Goal: Browse casually

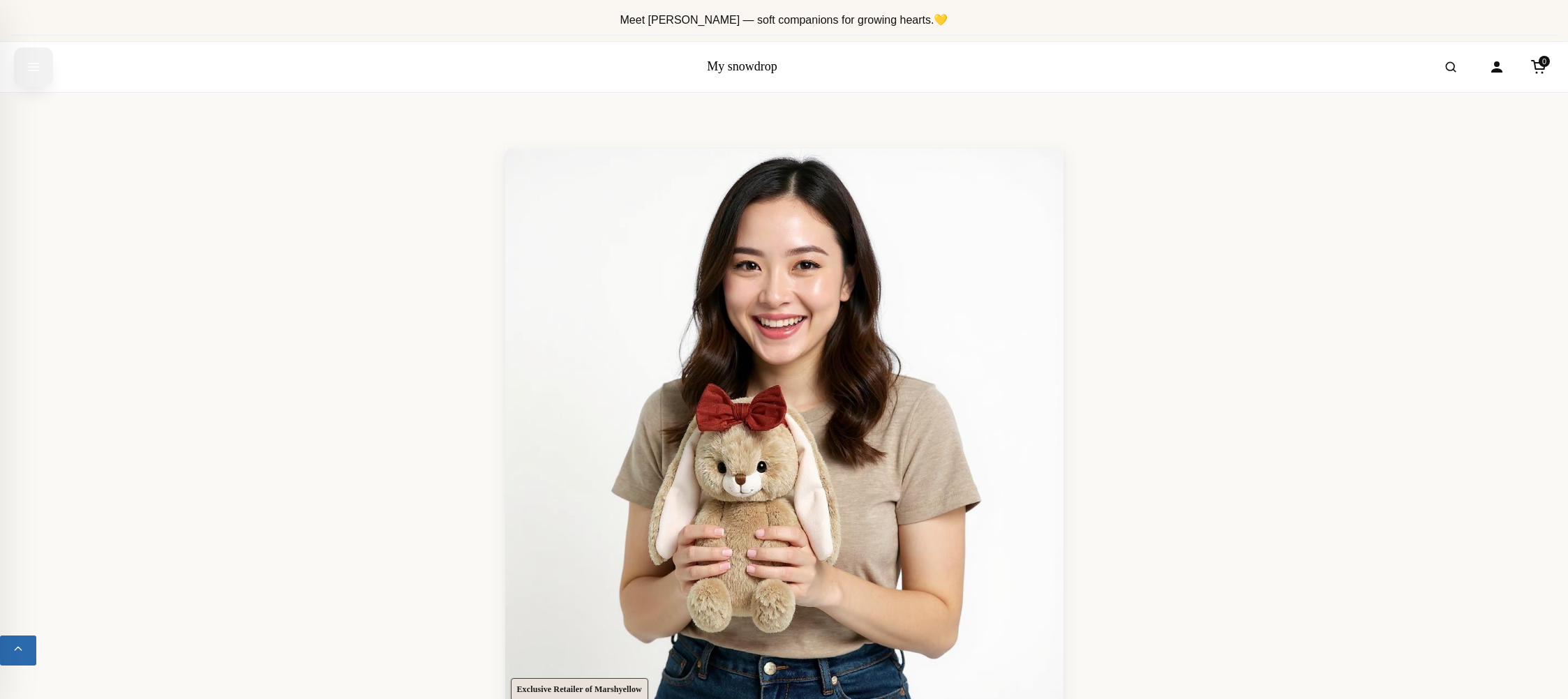
click at [38, 64] on icon "Open menu" at bounding box center [33, 67] width 14 height 25
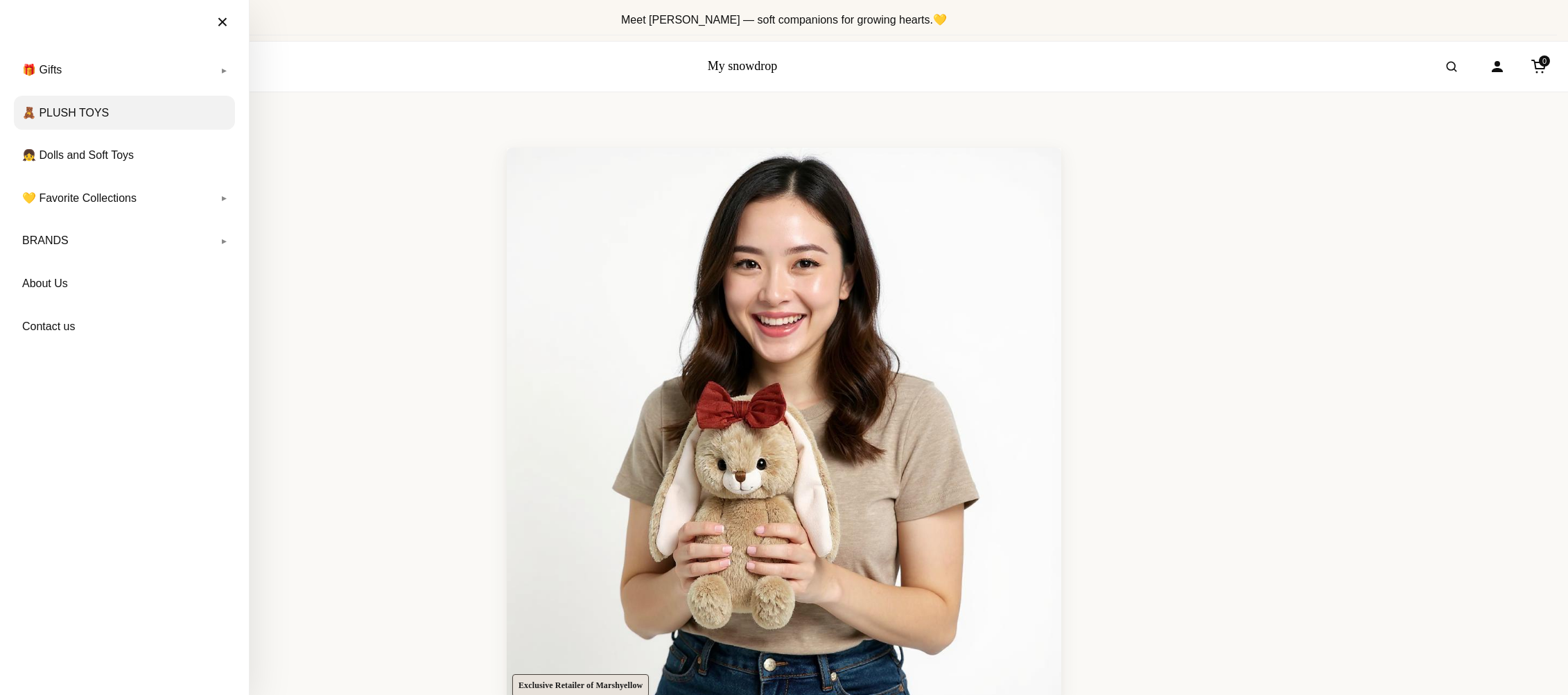
click at [80, 110] on link "🧸 PLUSH TOYS" at bounding box center [124, 113] width 221 height 35
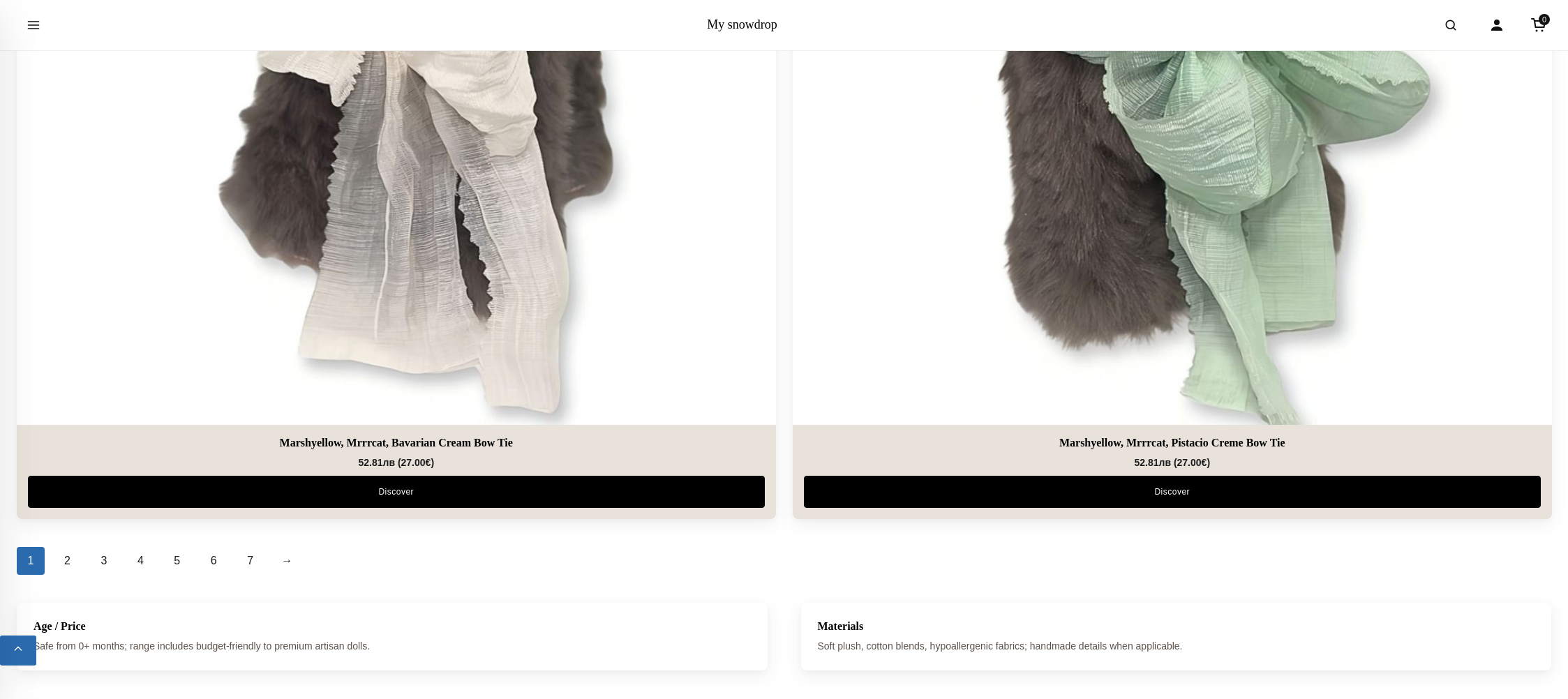
scroll to position [6838, 0]
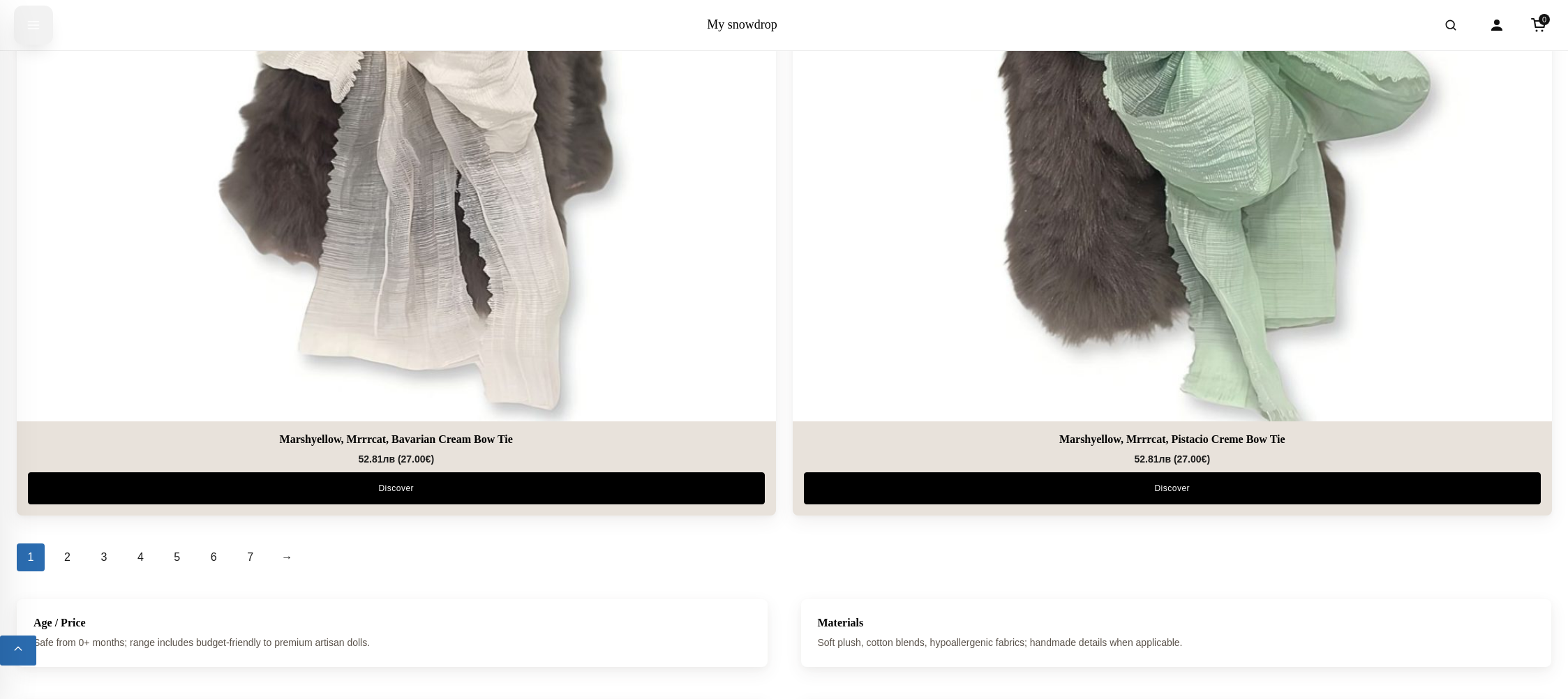
click at [38, 19] on icon "Open menu" at bounding box center [33, 25] width 14 height 25
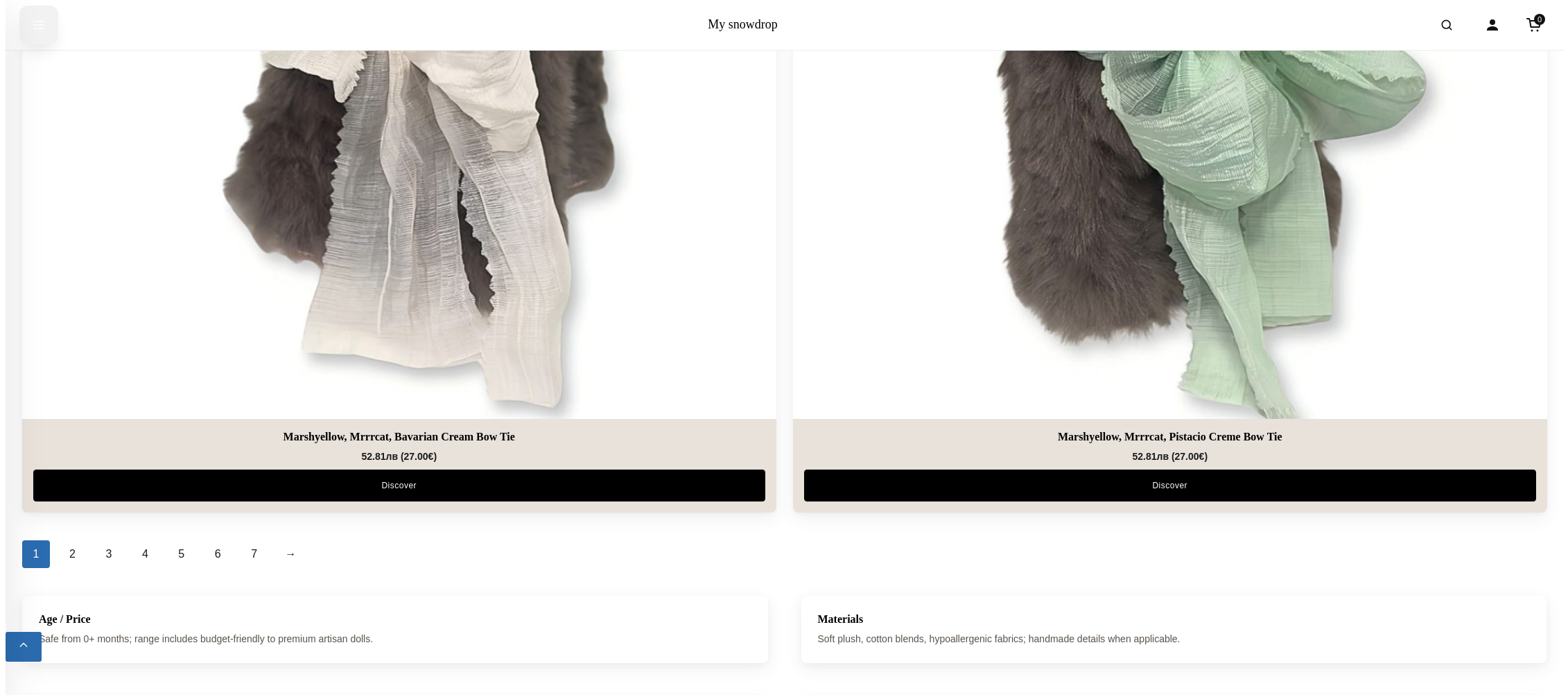
scroll to position [6835, 0]
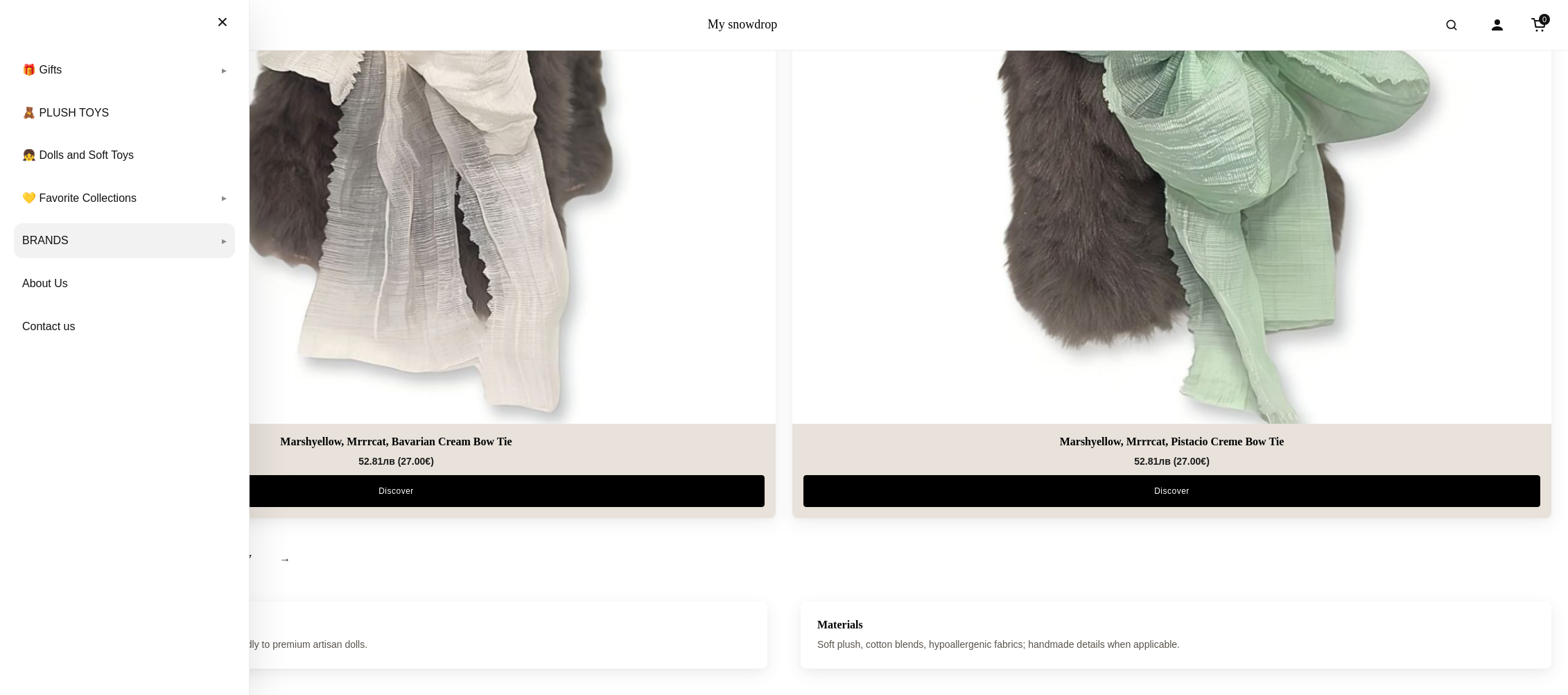
click at [92, 250] on link "BRANDS" at bounding box center [124, 241] width 221 height 35
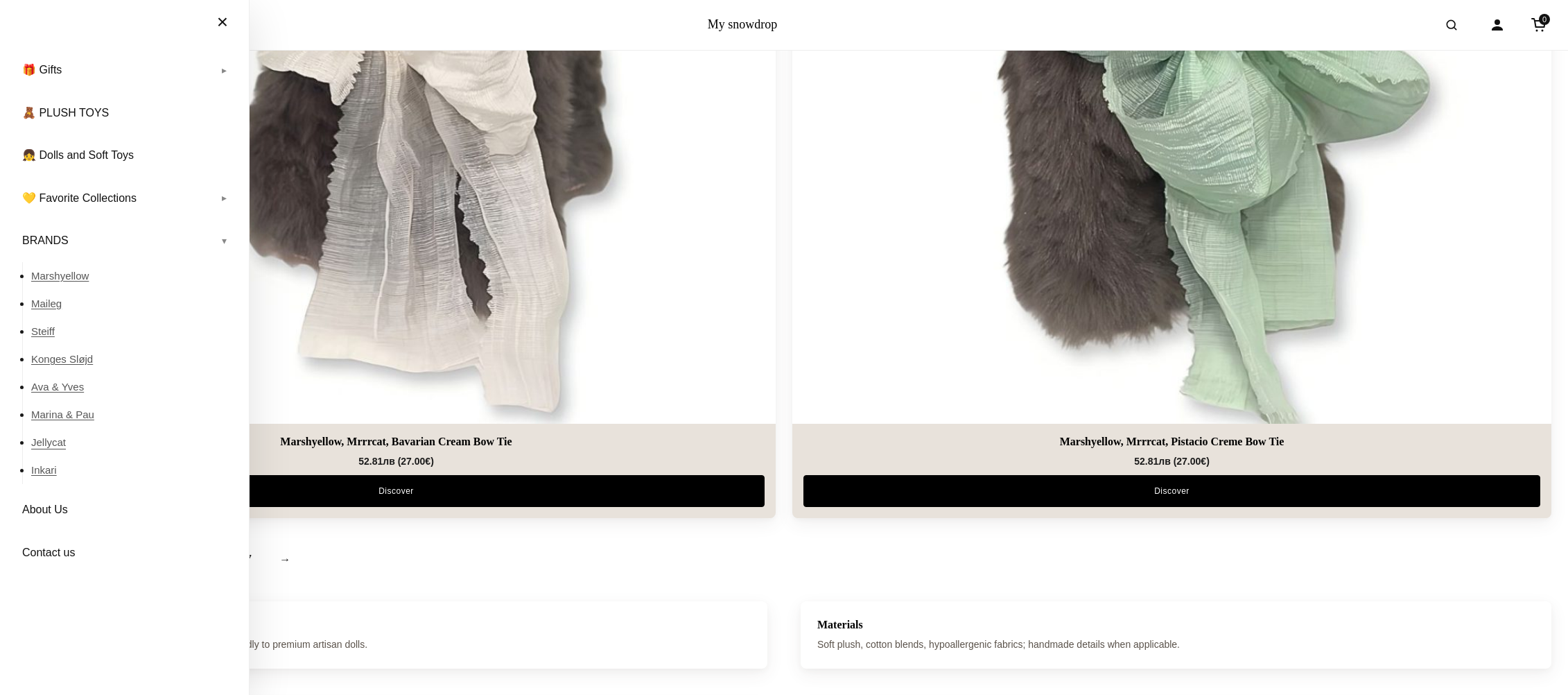
click at [50, 441] on link "Jellycat" at bounding box center [133, 442] width 204 height 27
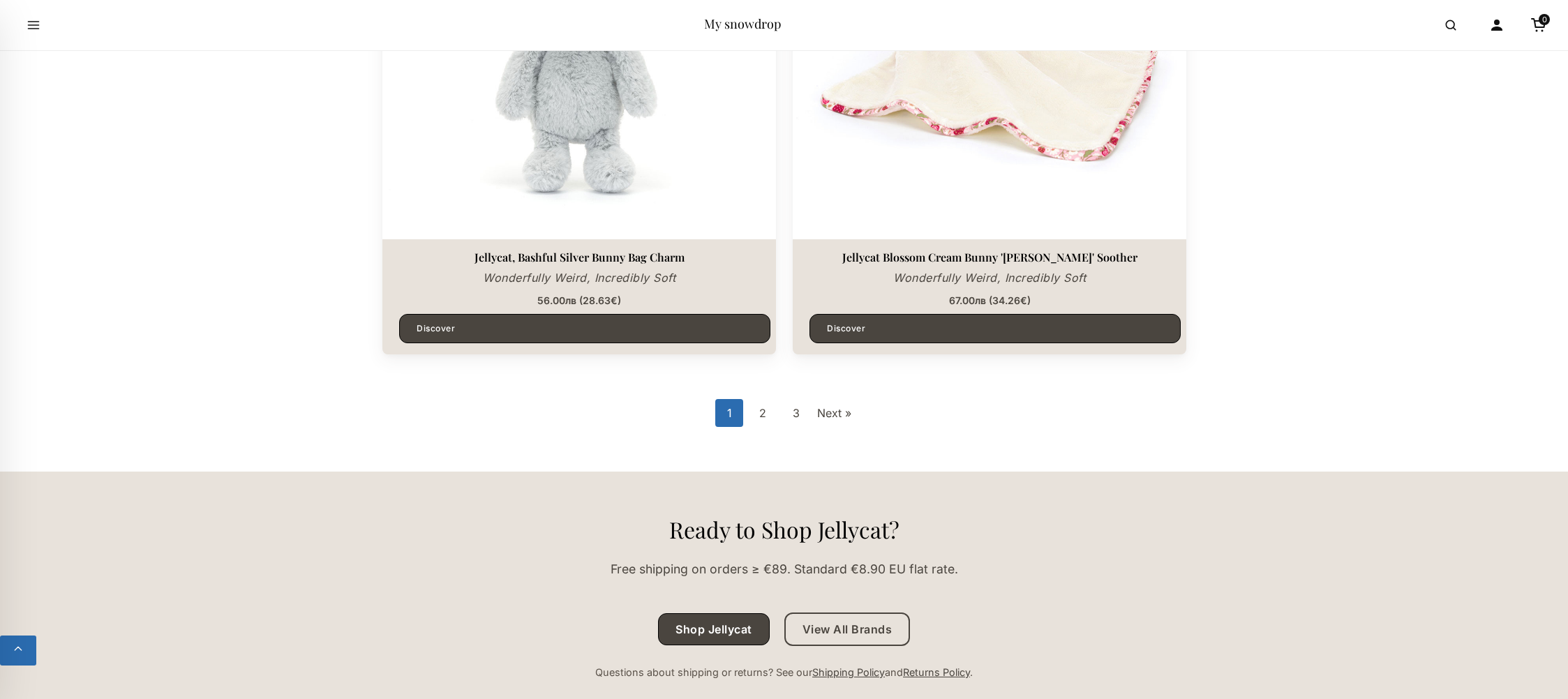
scroll to position [4101, 0]
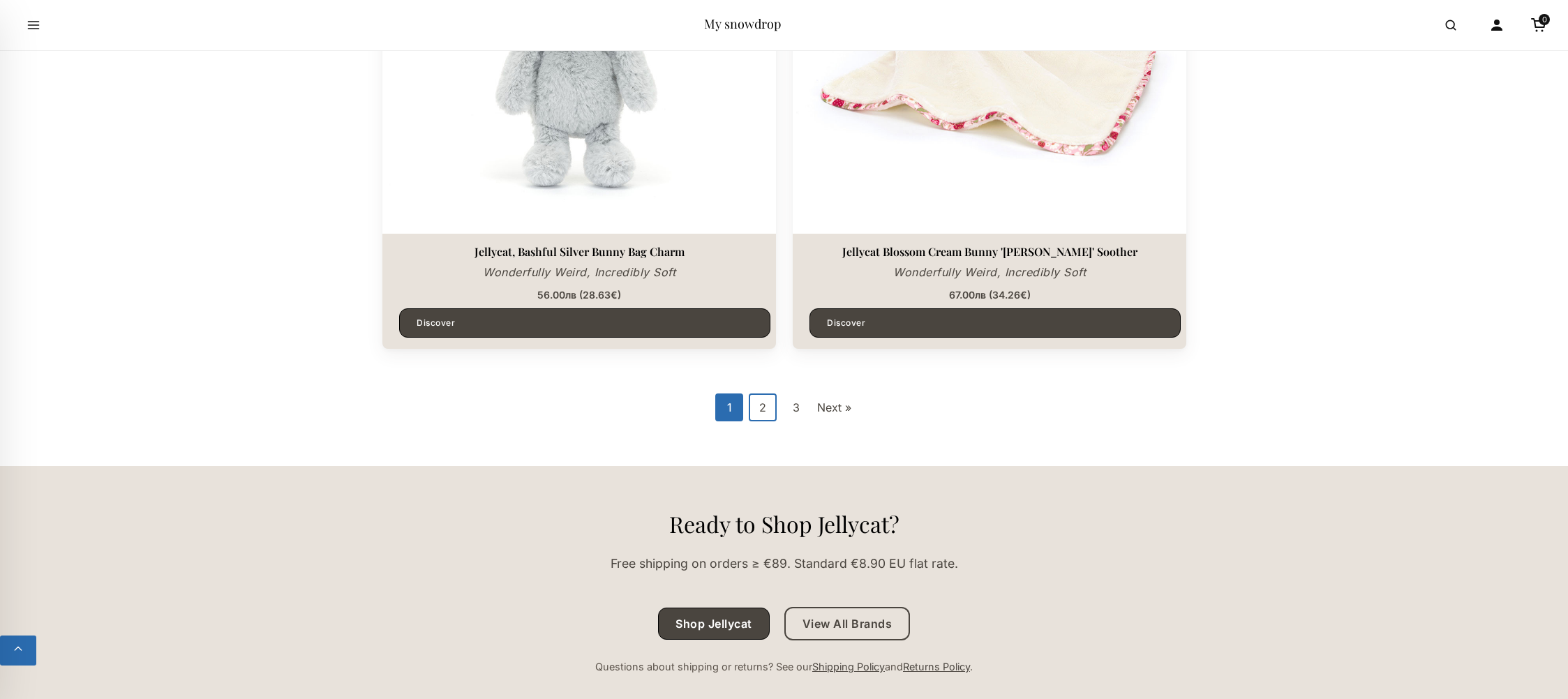
click at [763, 399] on link "2" at bounding box center [763, 407] width 28 height 28
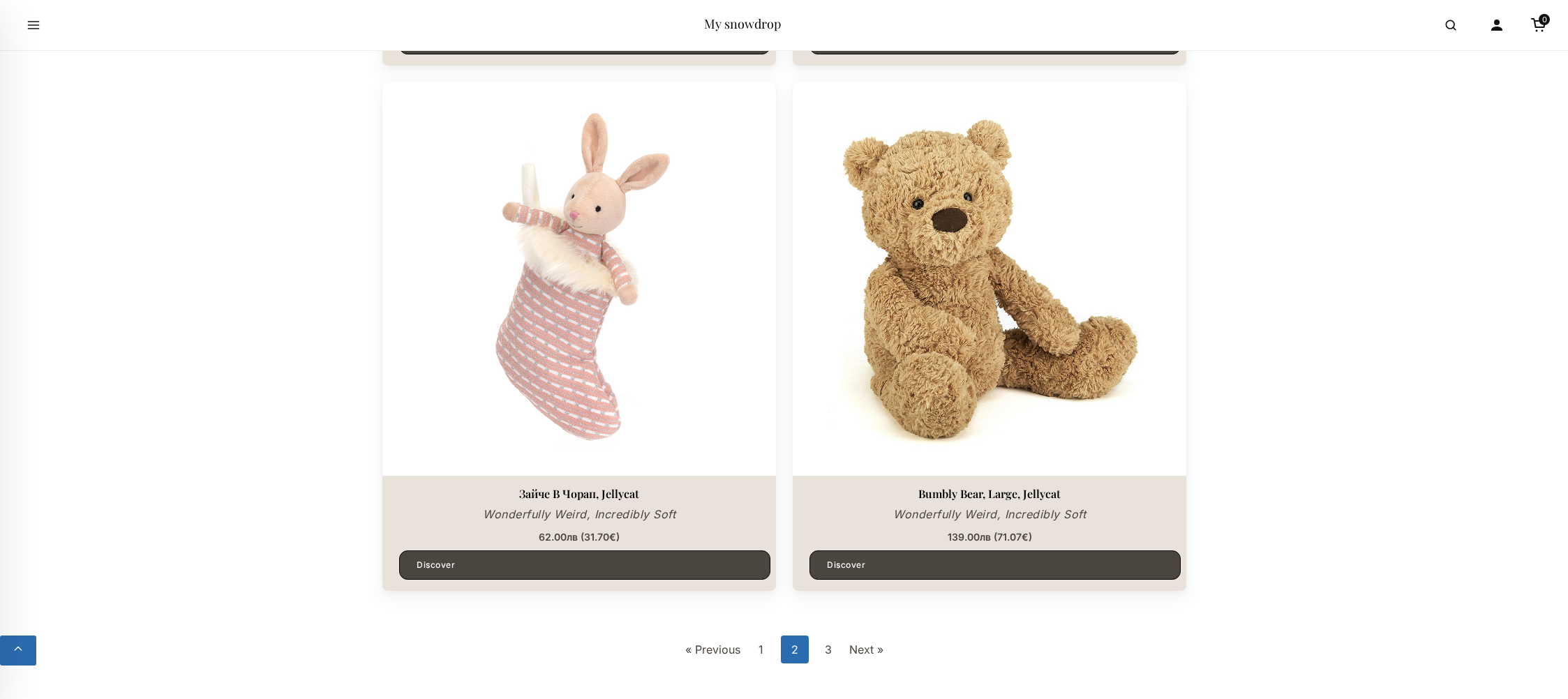
scroll to position [3916, 0]
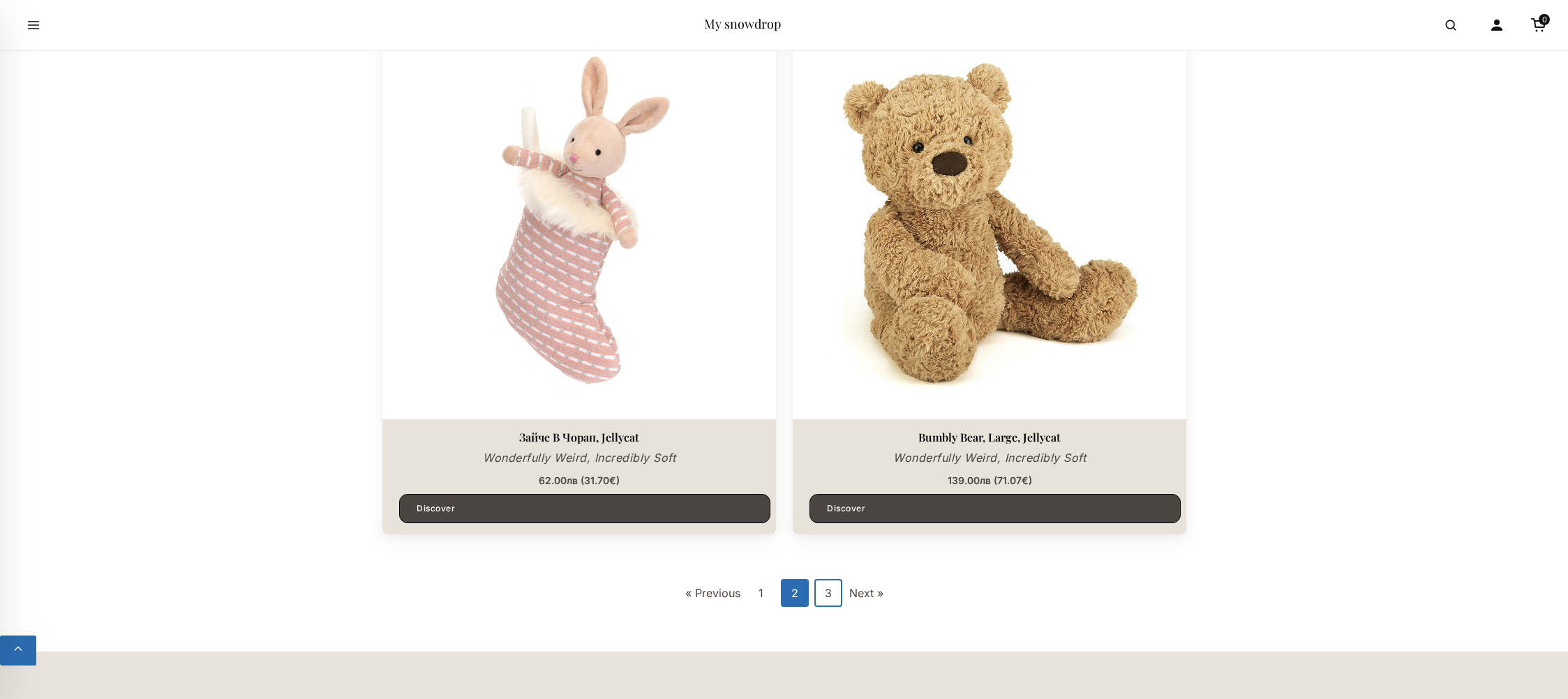
click at [824, 597] on link "3" at bounding box center [828, 592] width 28 height 28
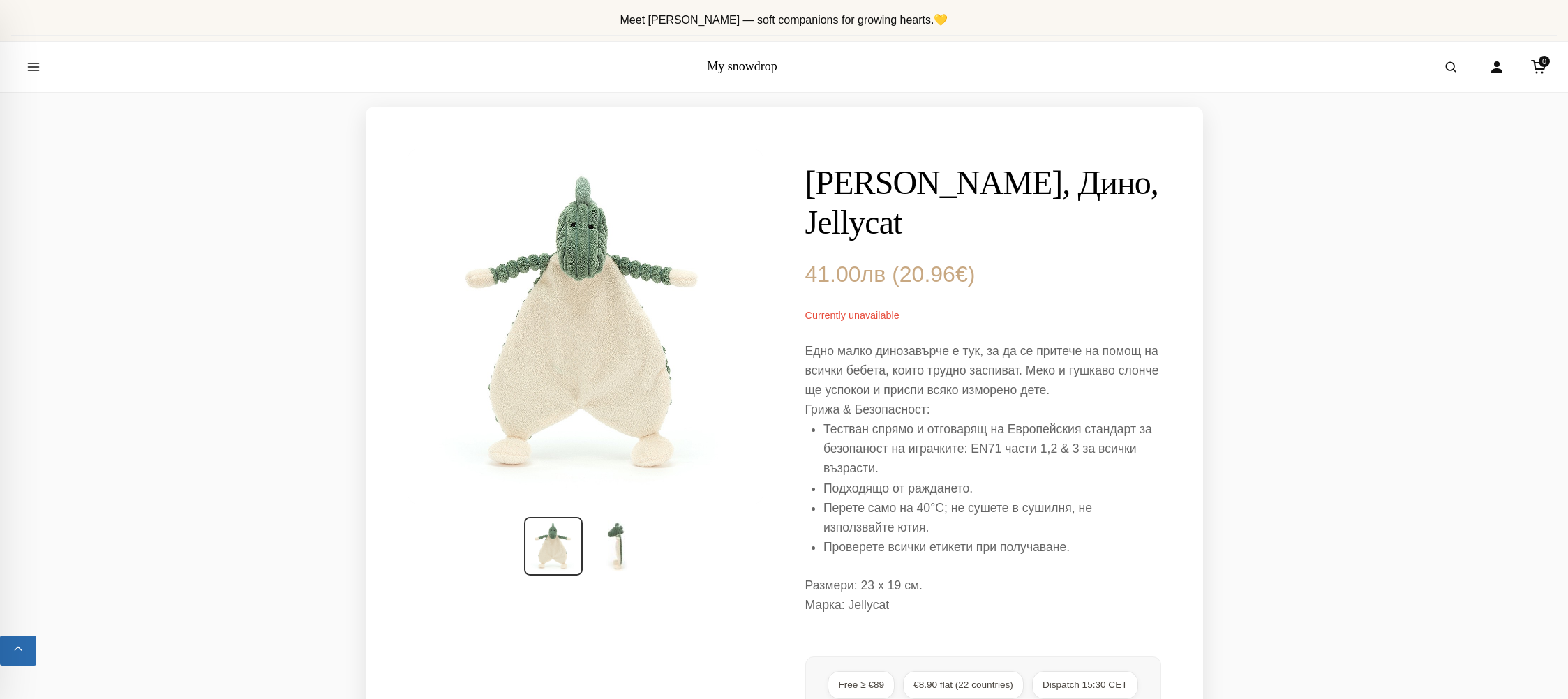
click at [839, 303] on div "Cordy Roy Soother, Дино, Jellycat 41.00 лв ( 20.96 € ) Currently unavailable Ед…" at bounding box center [983, 502] width 356 height 708
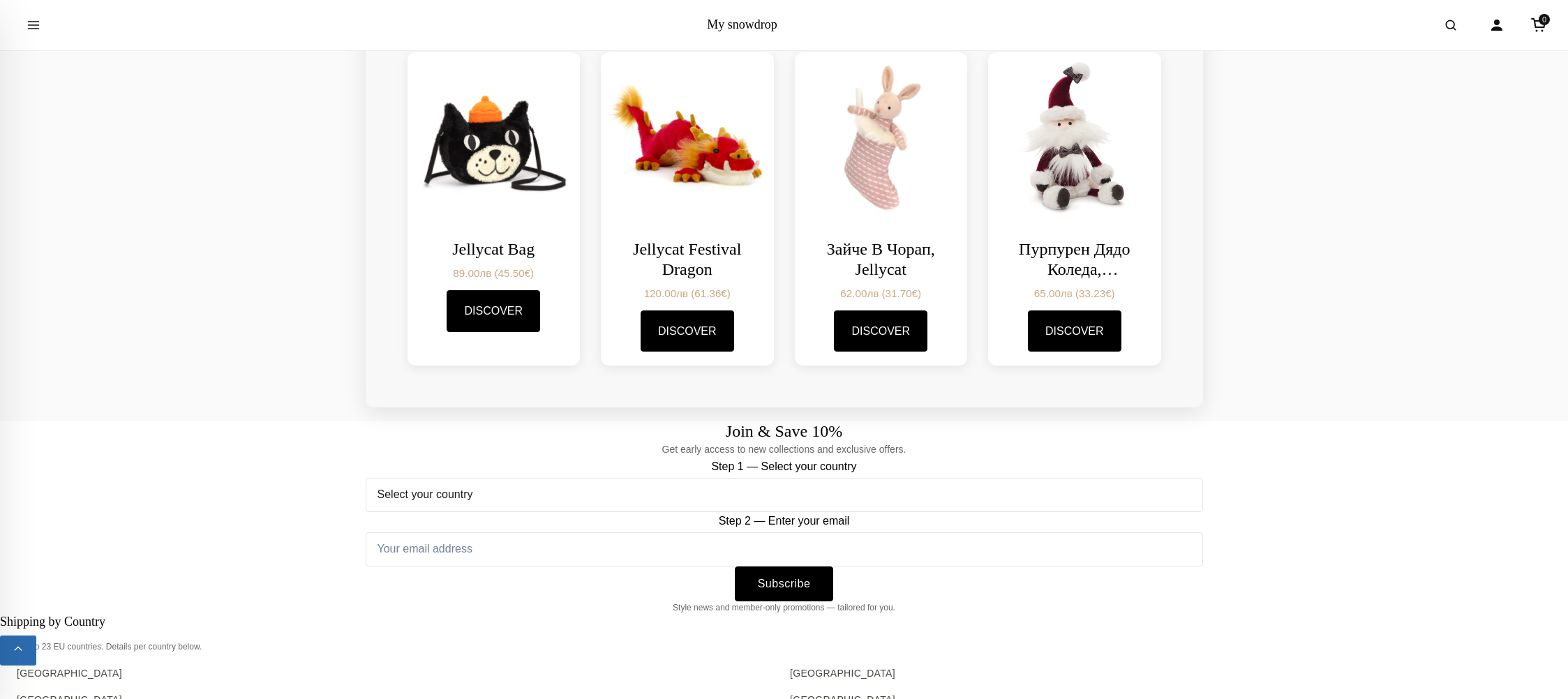
scroll to position [993, 0]
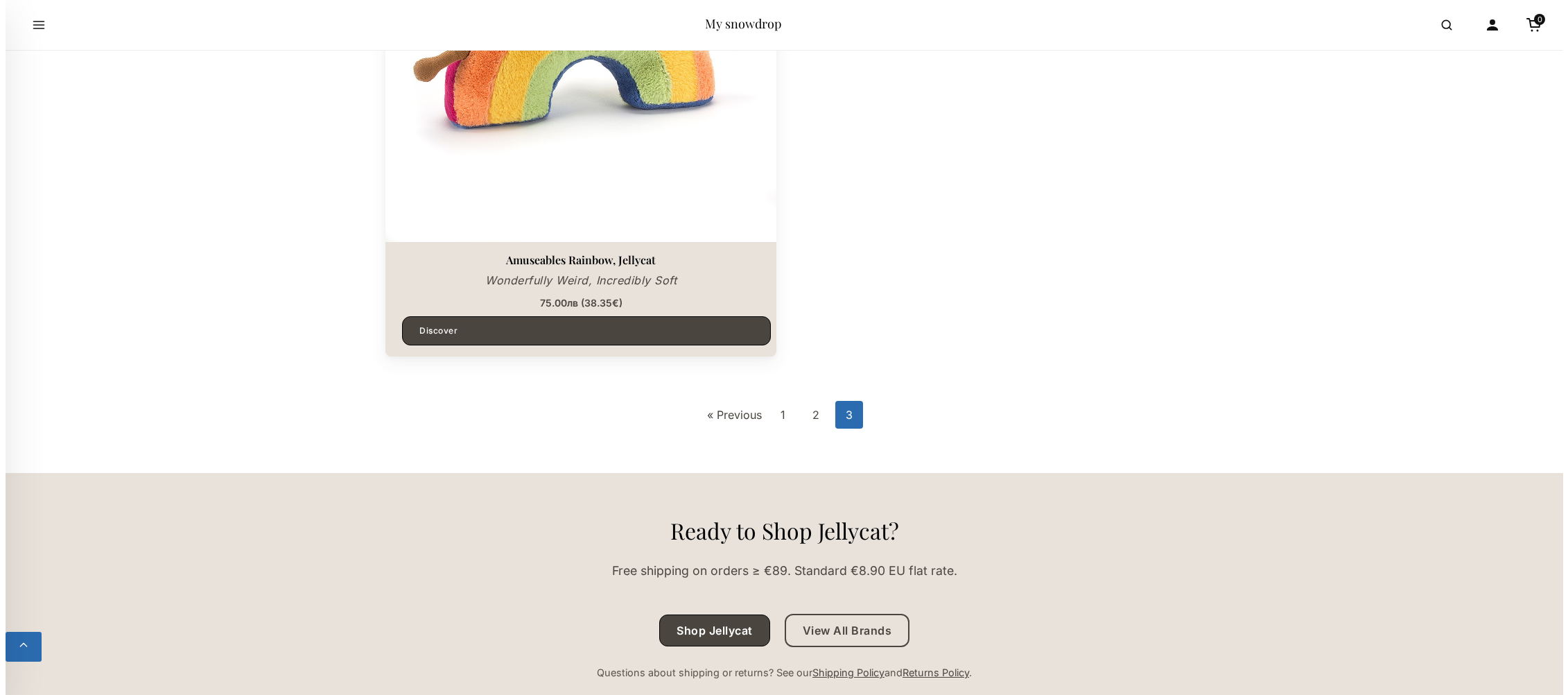
scroll to position [1980, 0]
click at [35, 23] on icon "Open menu" at bounding box center [33, 25] width 14 height 25
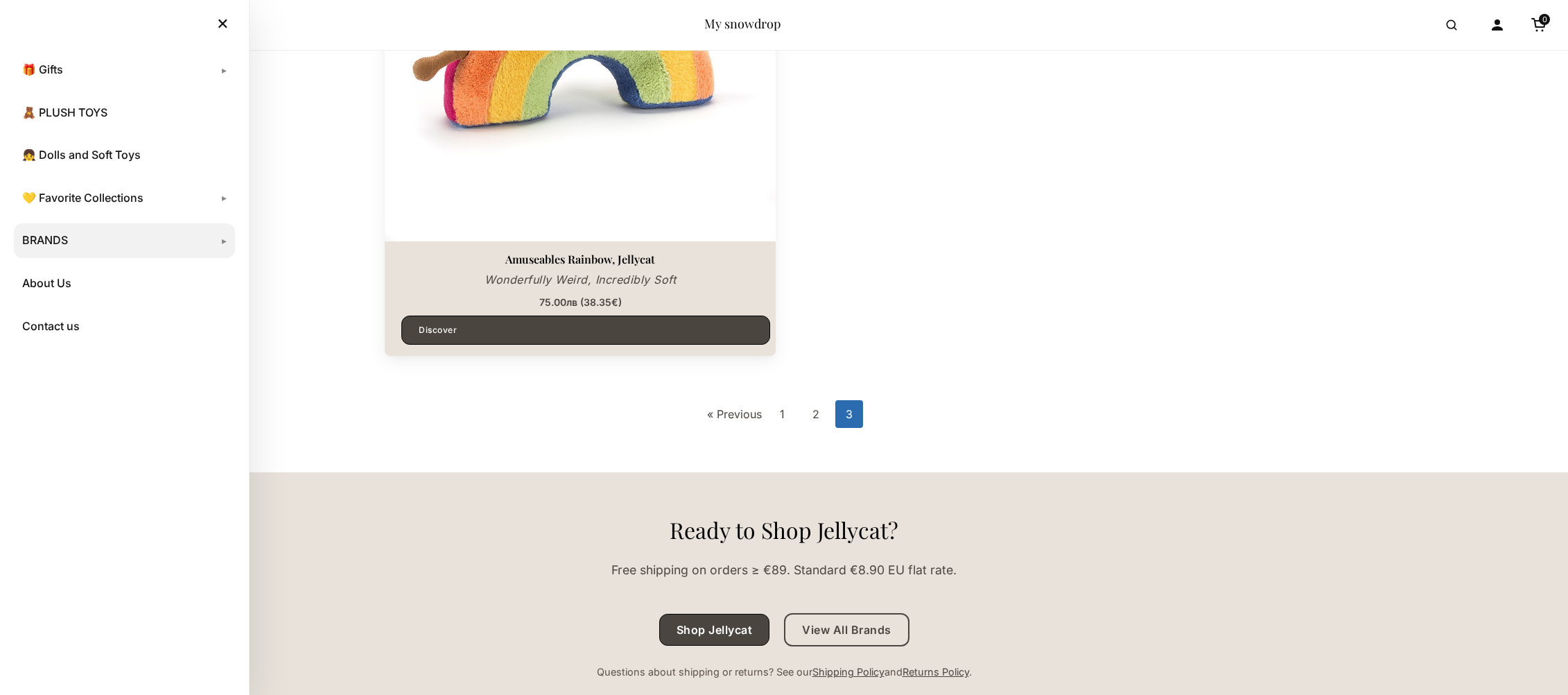
click at [57, 231] on link "BRANDS" at bounding box center [124, 241] width 221 height 35
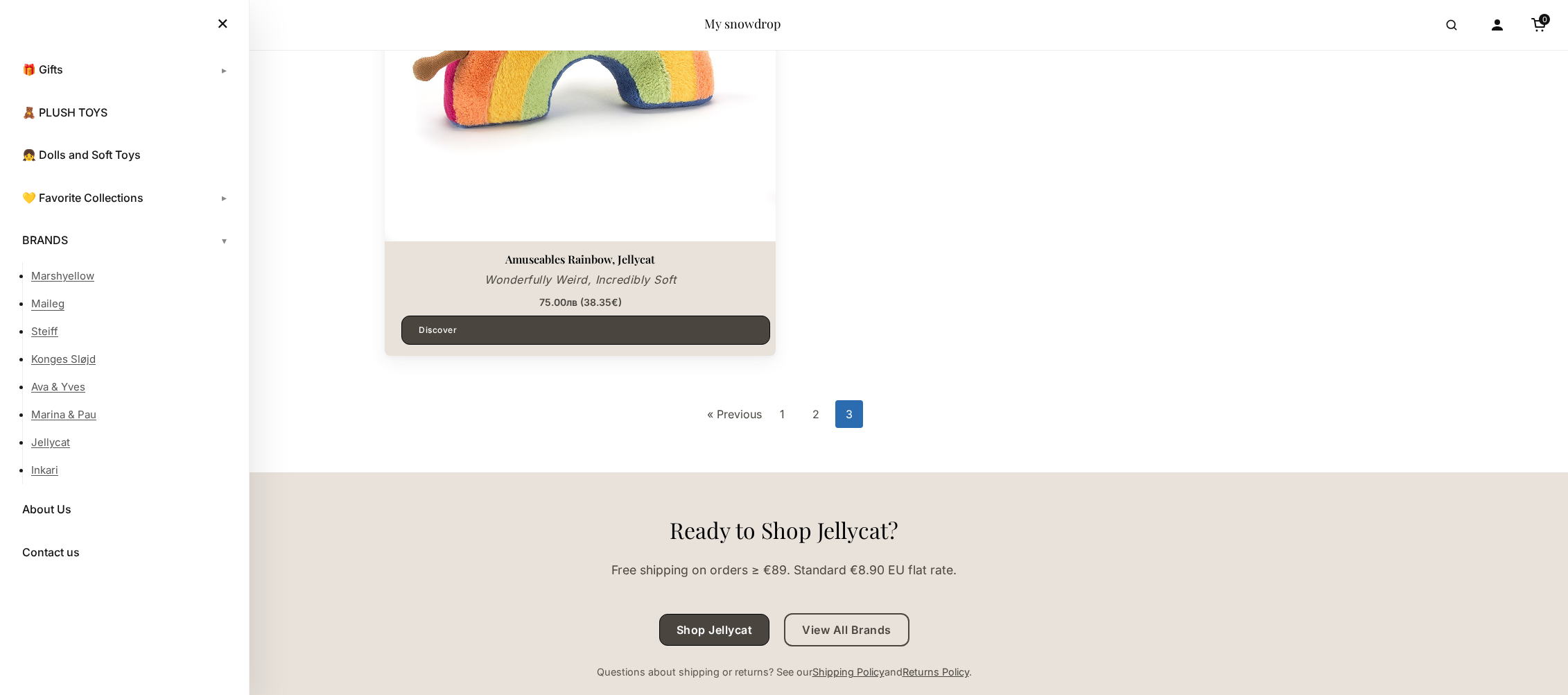
click at [53, 304] on link "Maileg" at bounding box center [133, 304] width 204 height 27
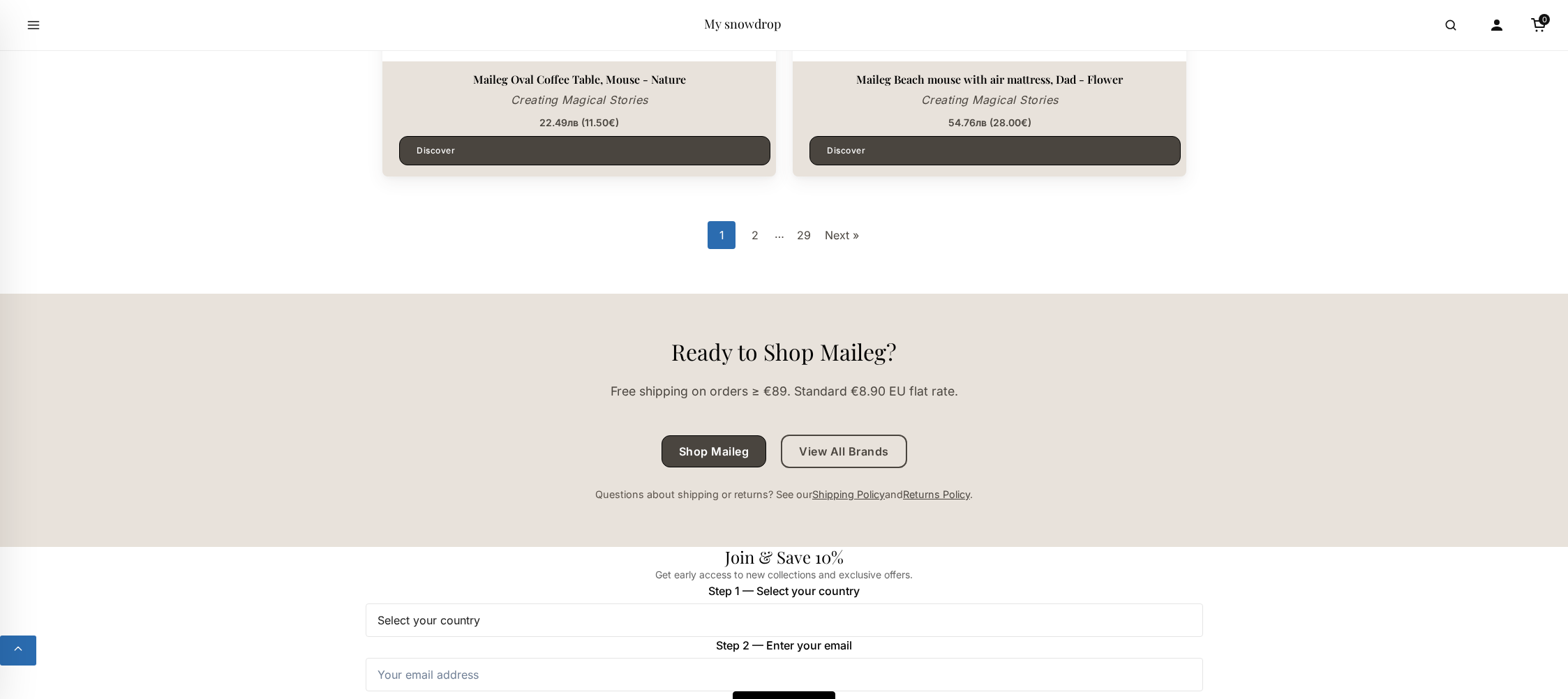
scroll to position [4296, 0]
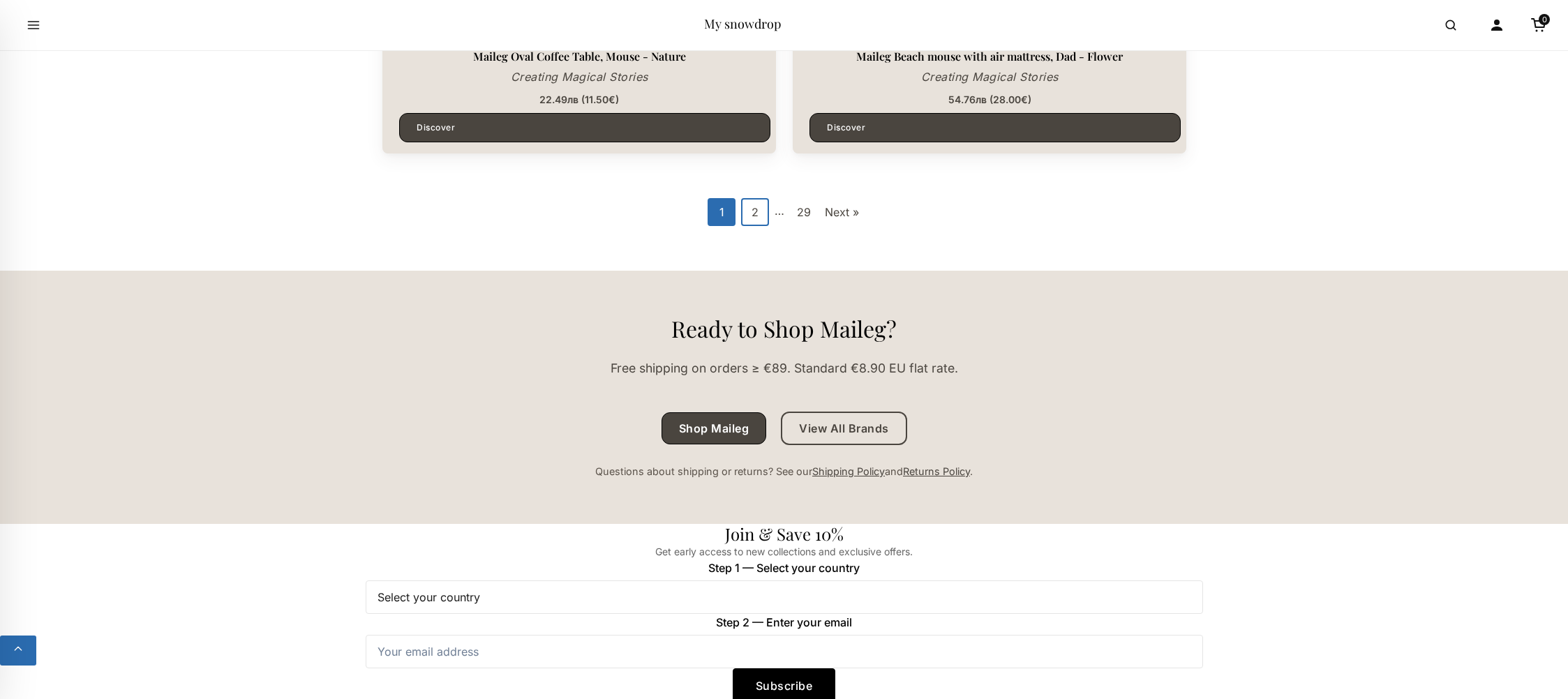
click at [752, 215] on link "2" at bounding box center [755, 212] width 28 height 28
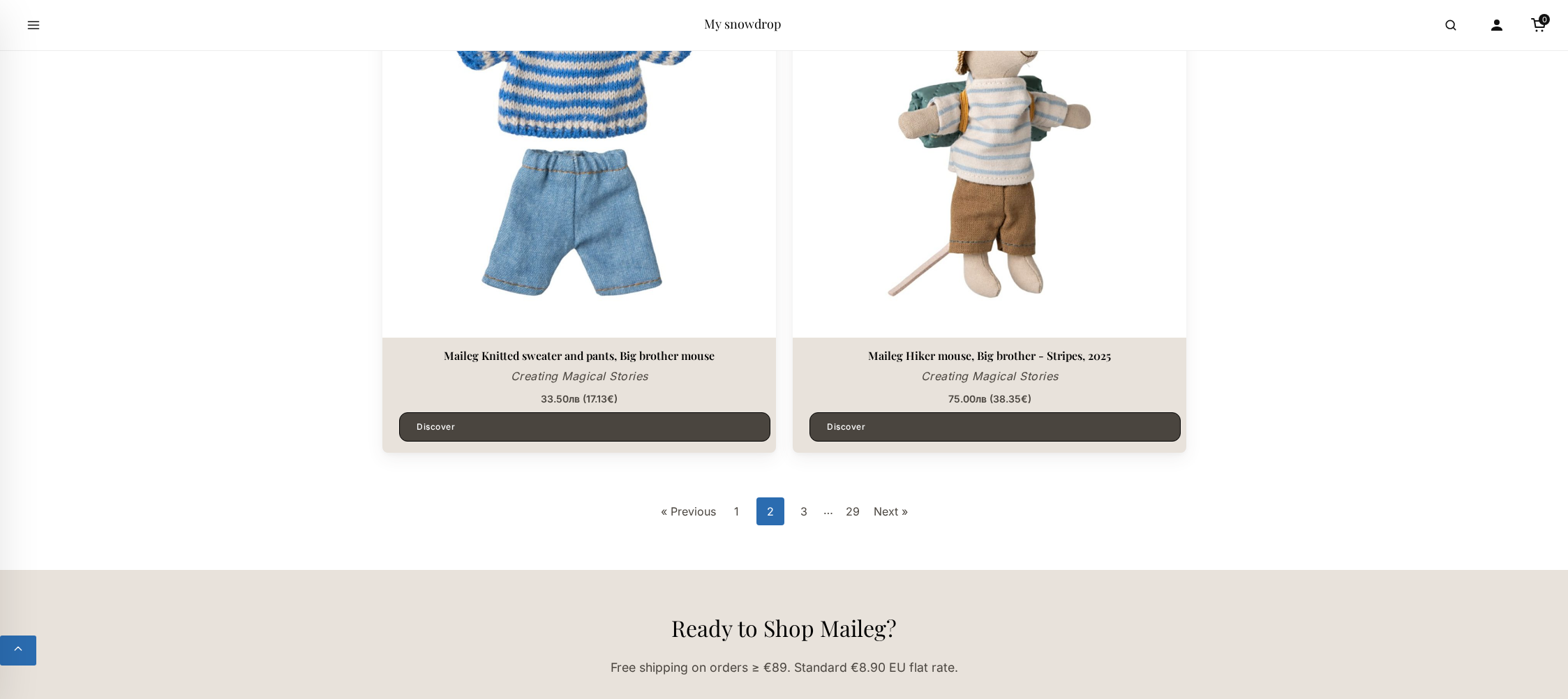
scroll to position [4002, 0]
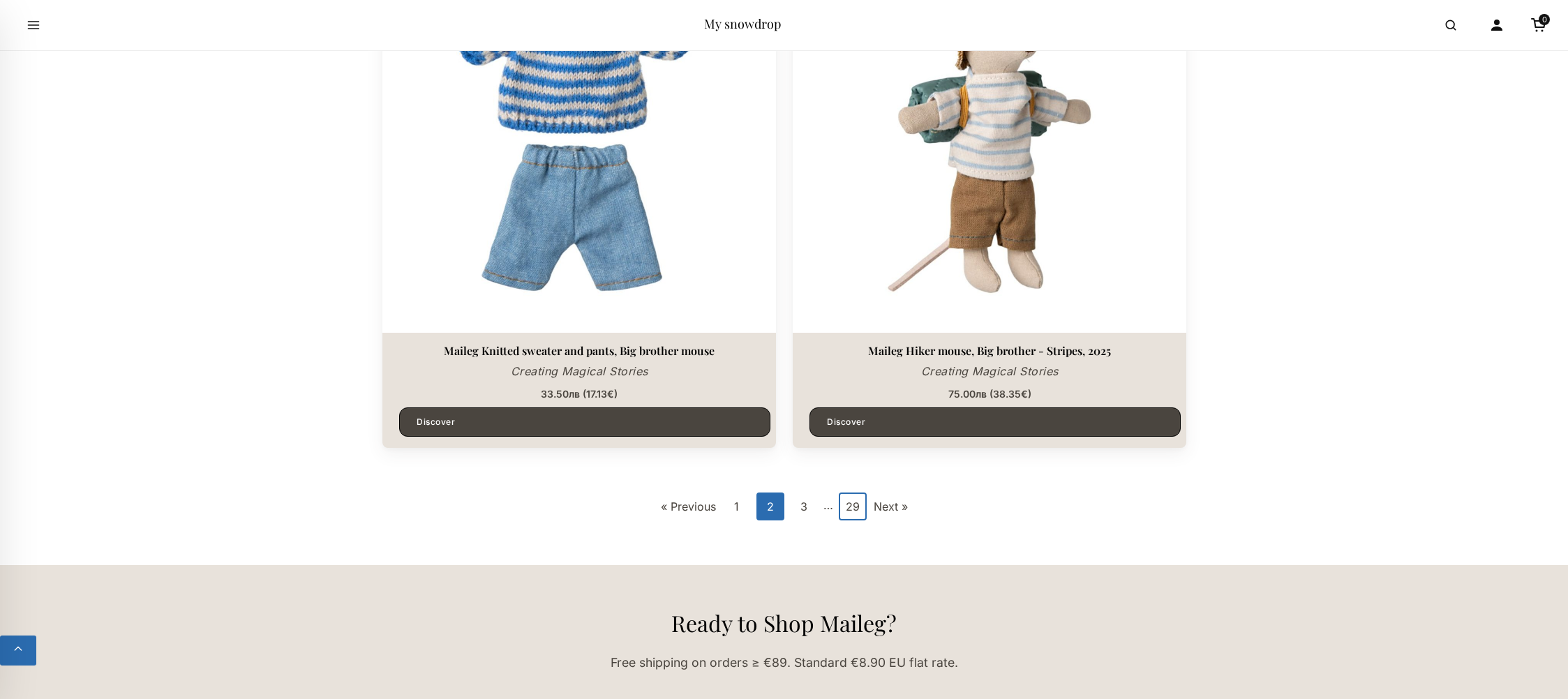
click at [847, 512] on link "29" at bounding box center [853, 506] width 28 height 28
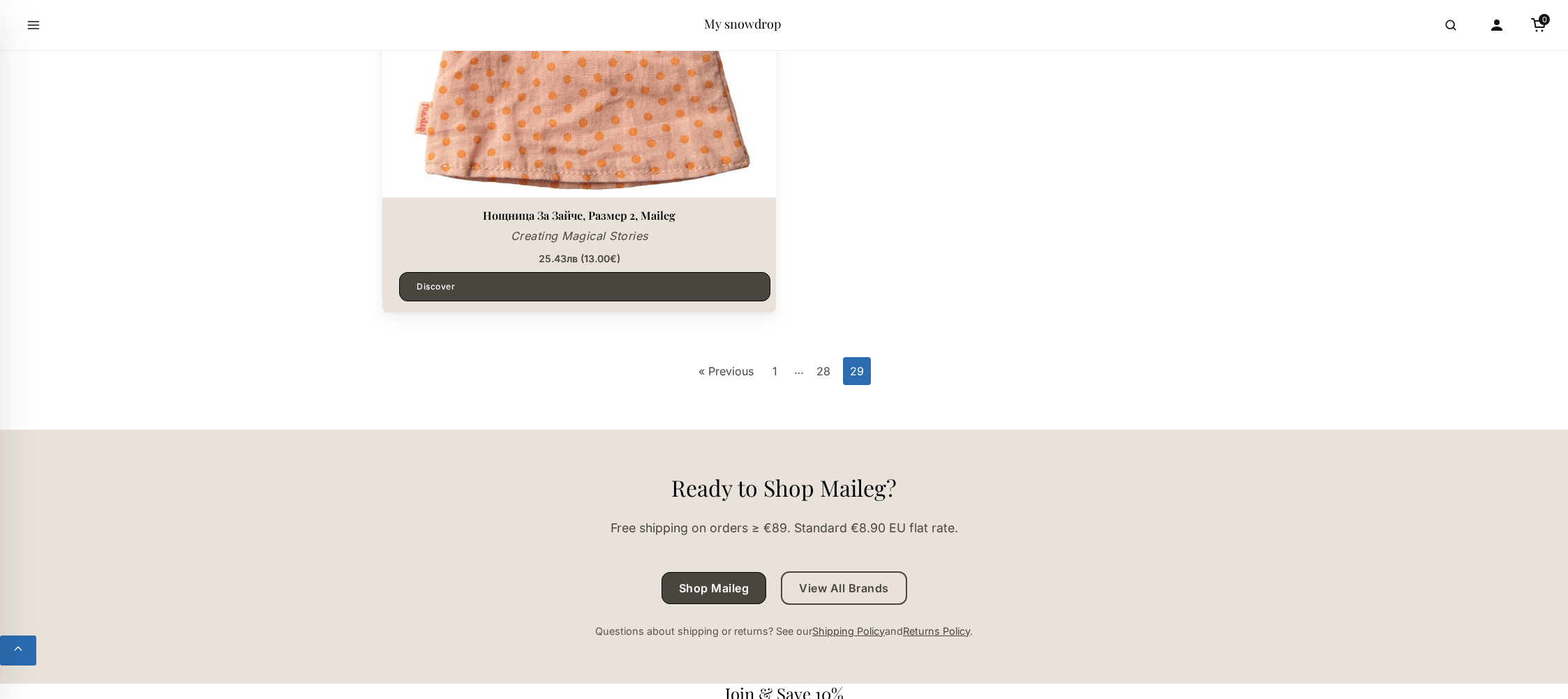
scroll to position [2667, 0]
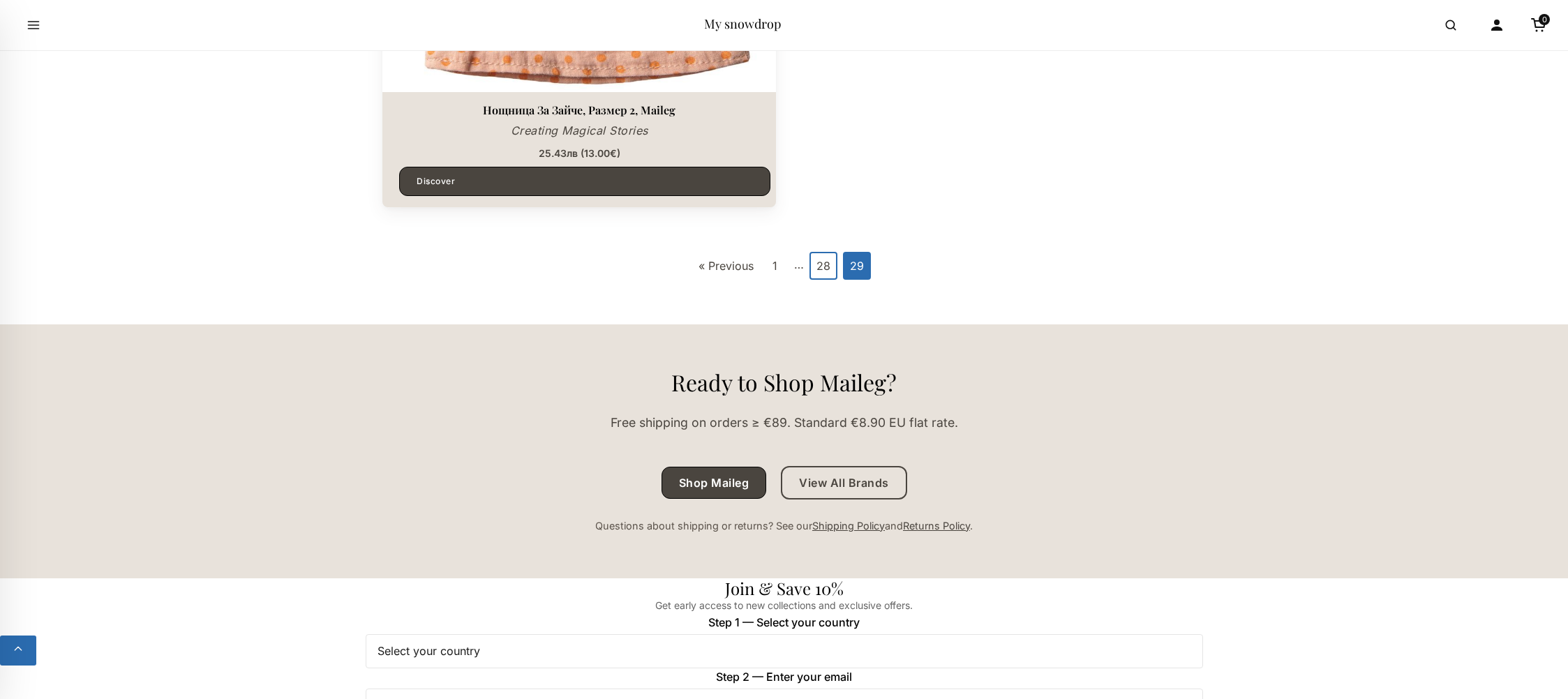
click at [824, 264] on link "28" at bounding box center [824, 265] width 28 height 28
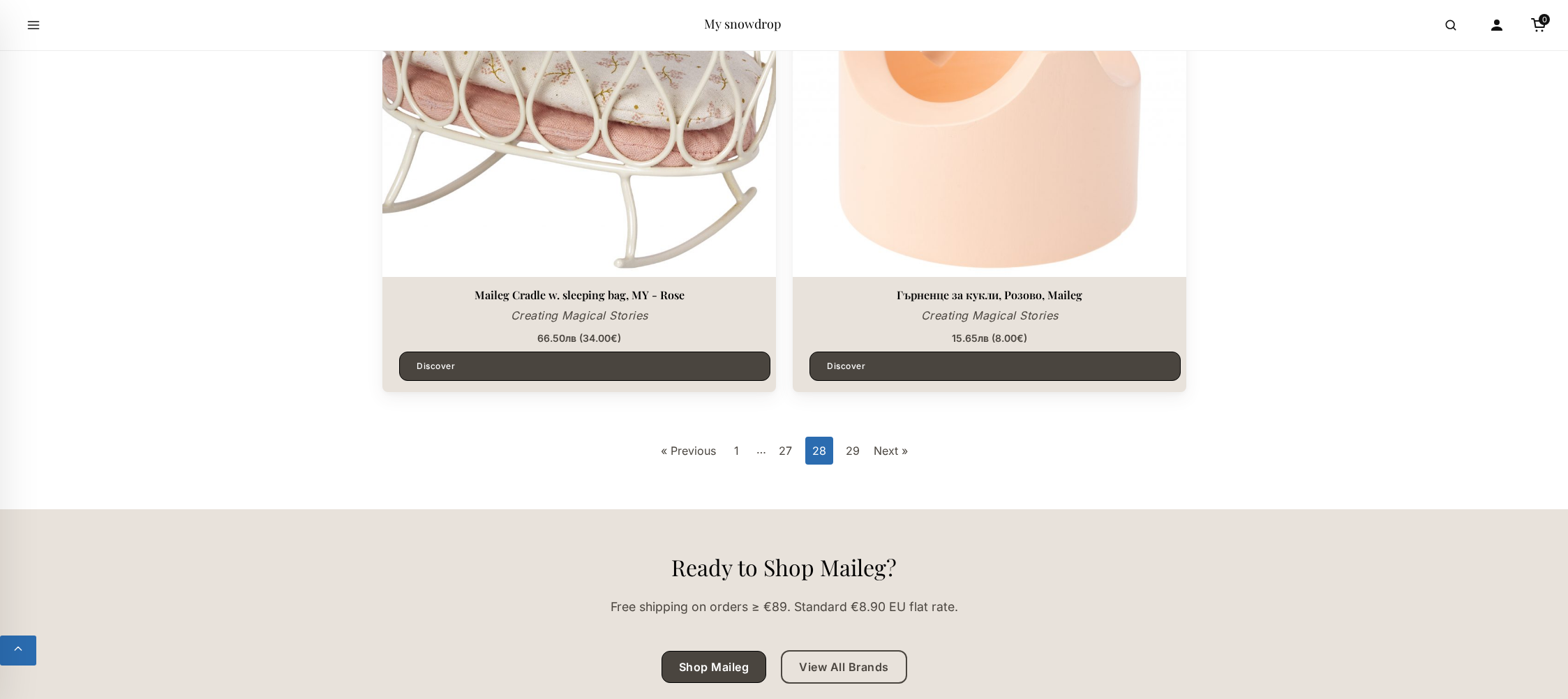
scroll to position [4058, 0]
click at [780, 454] on link "27" at bounding box center [786, 450] width 28 height 28
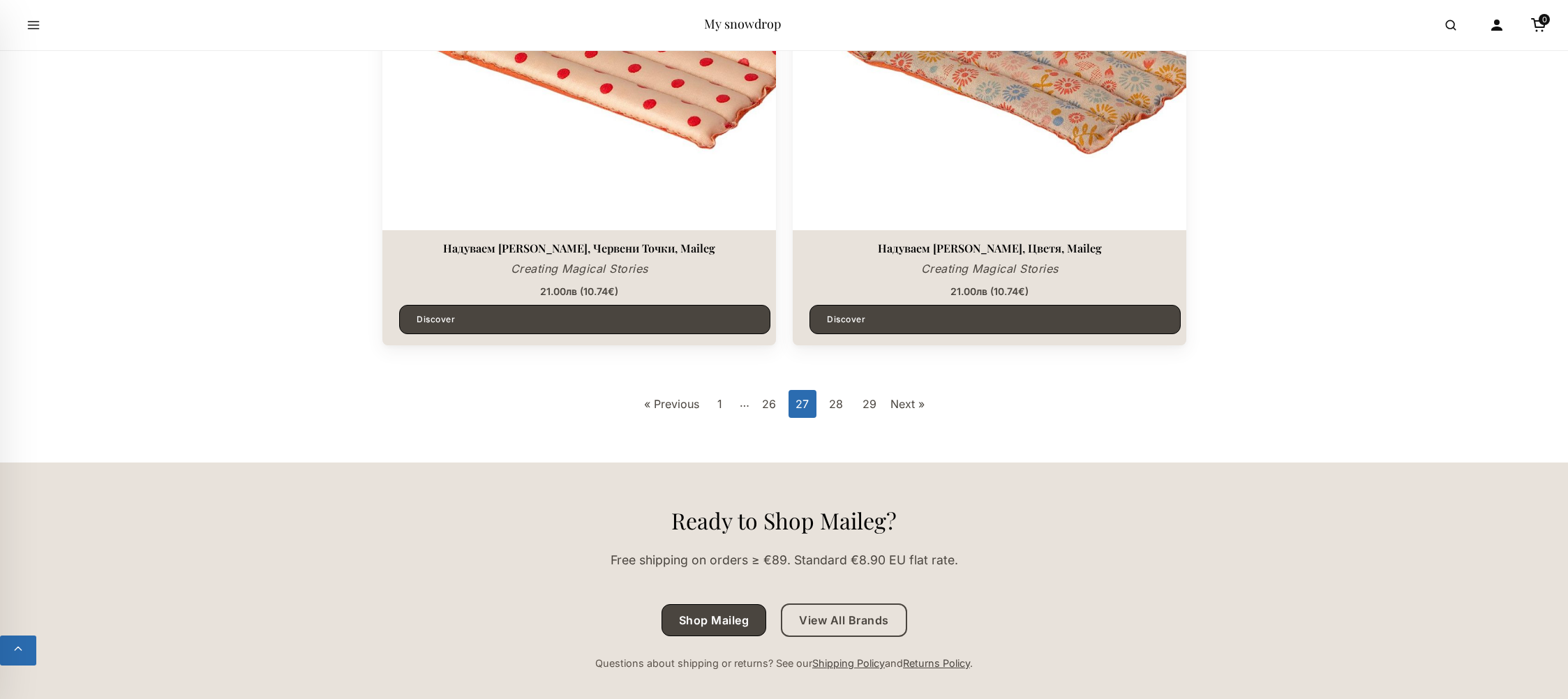
scroll to position [4116, 0]
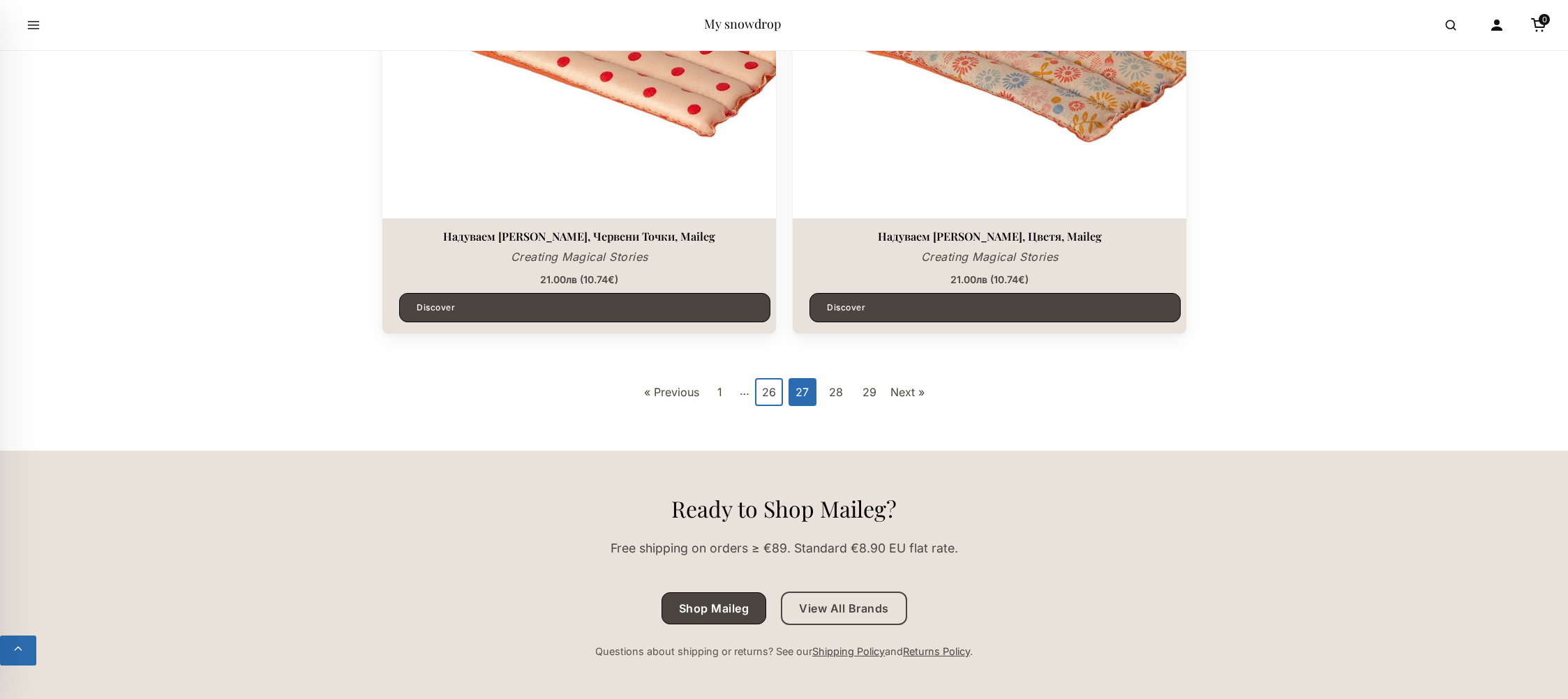
click at [763, 400] on link "26" at bounding box center [769, 392] width 28 height 28
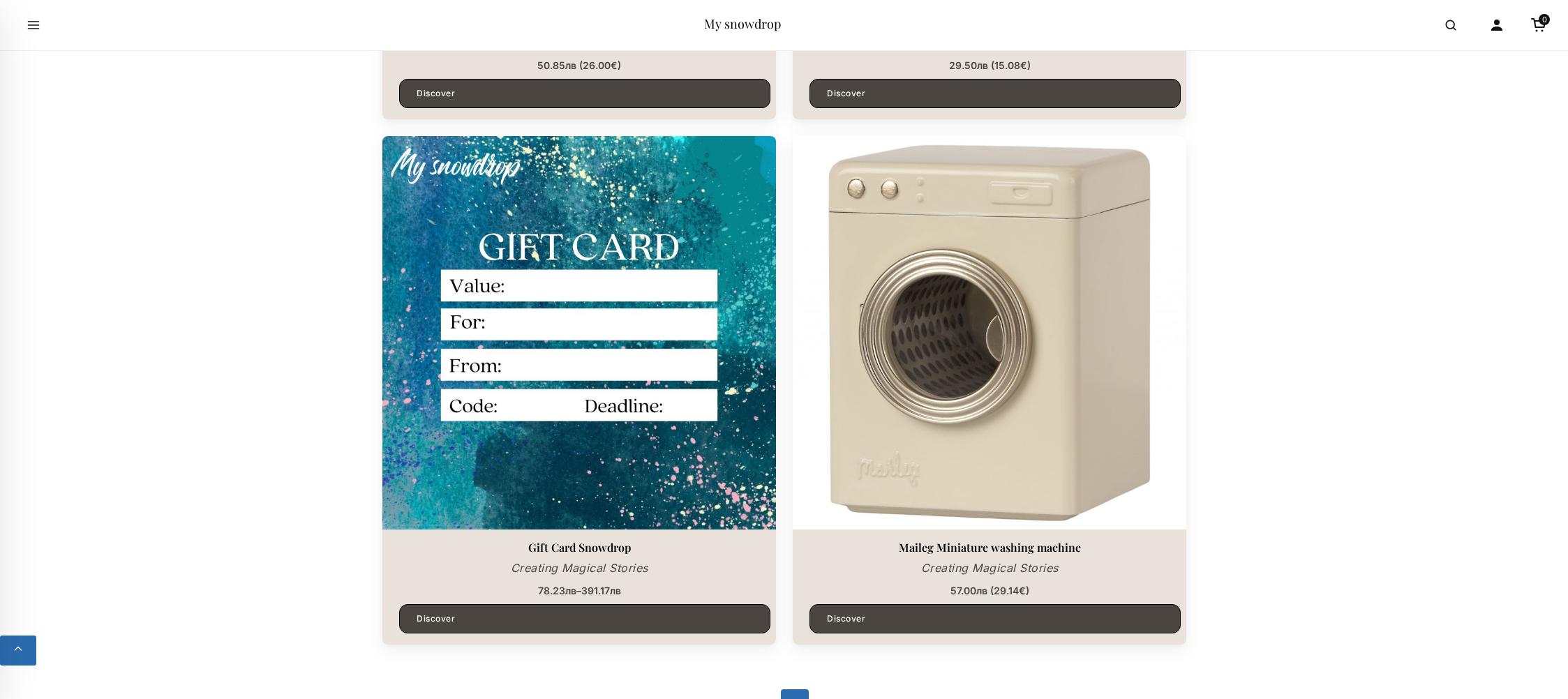
scroll to position [3871, 0]
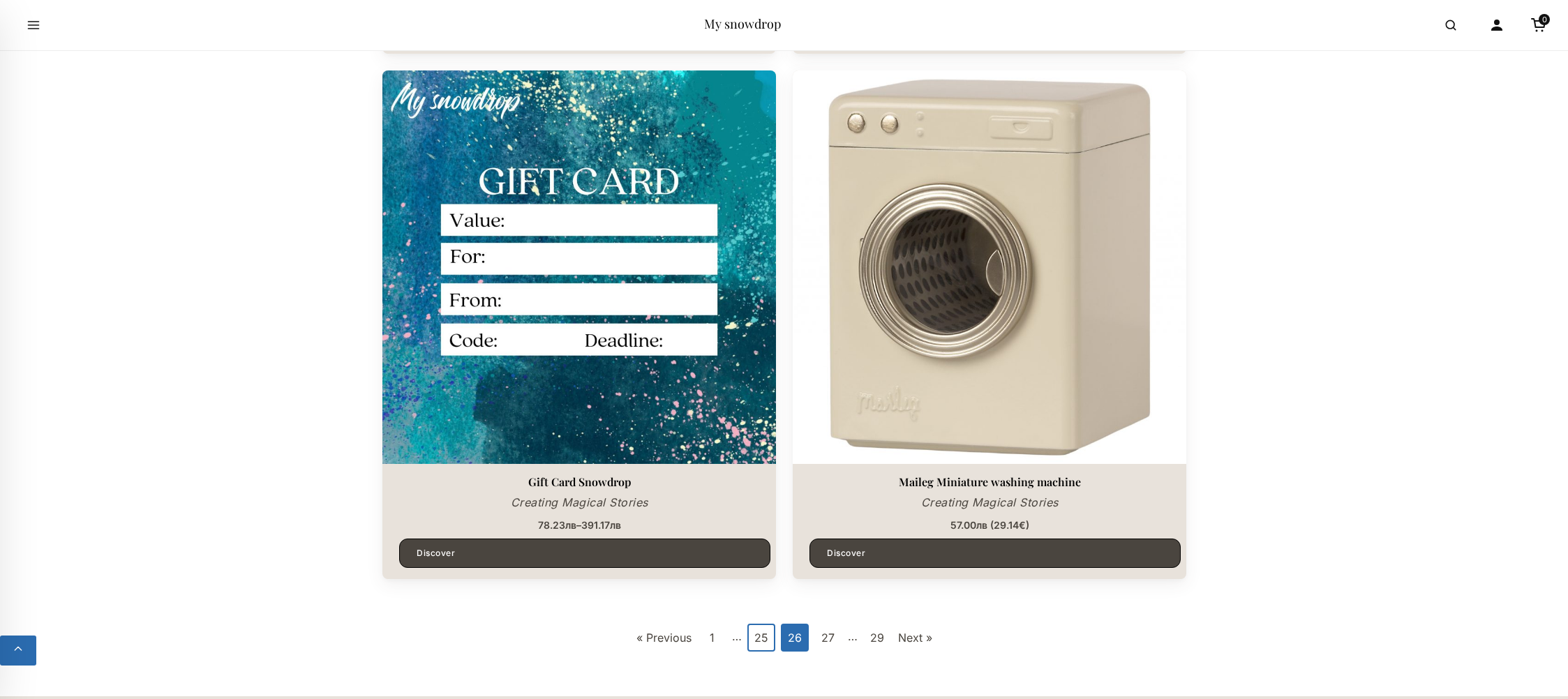
click at [760, 639] on link "25" at bounding box center [761, 637] width 28 height 28
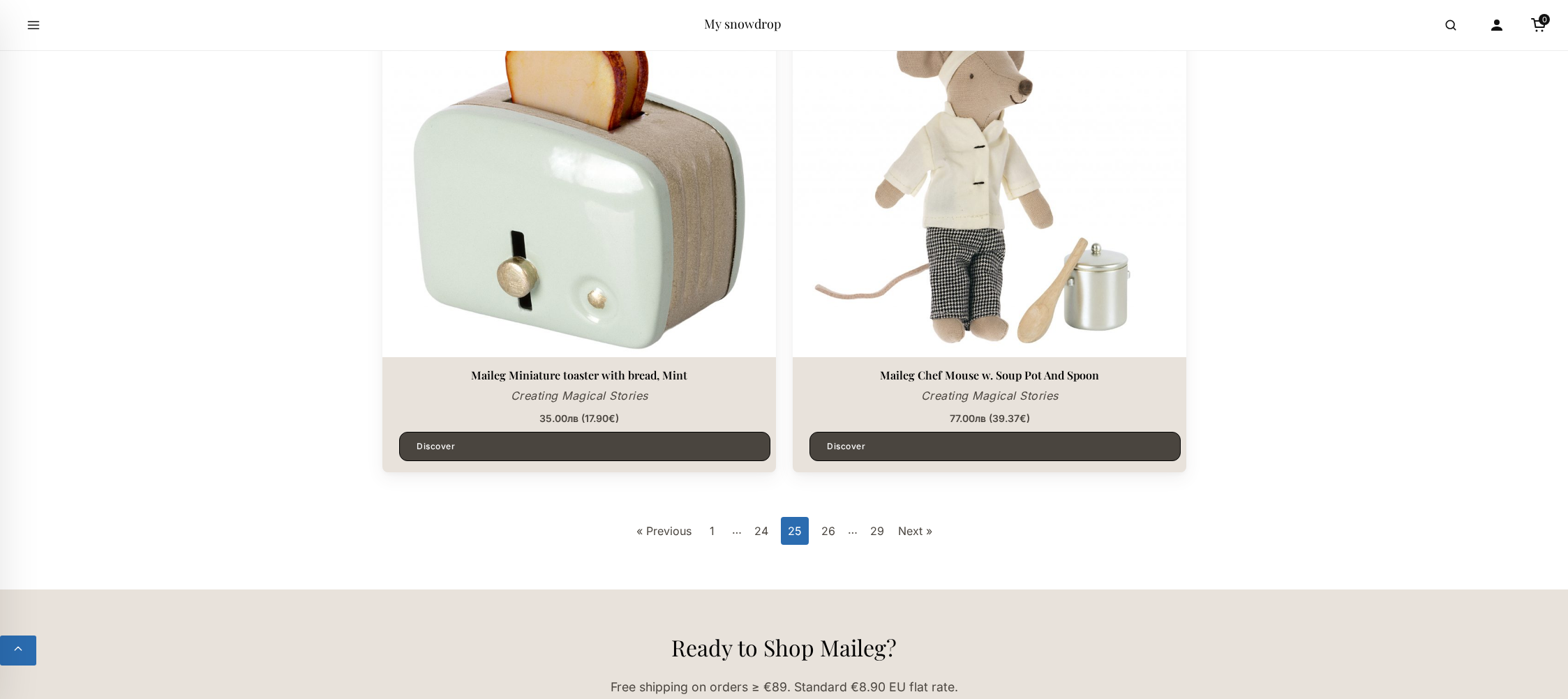
scroll to position [3979, 0]
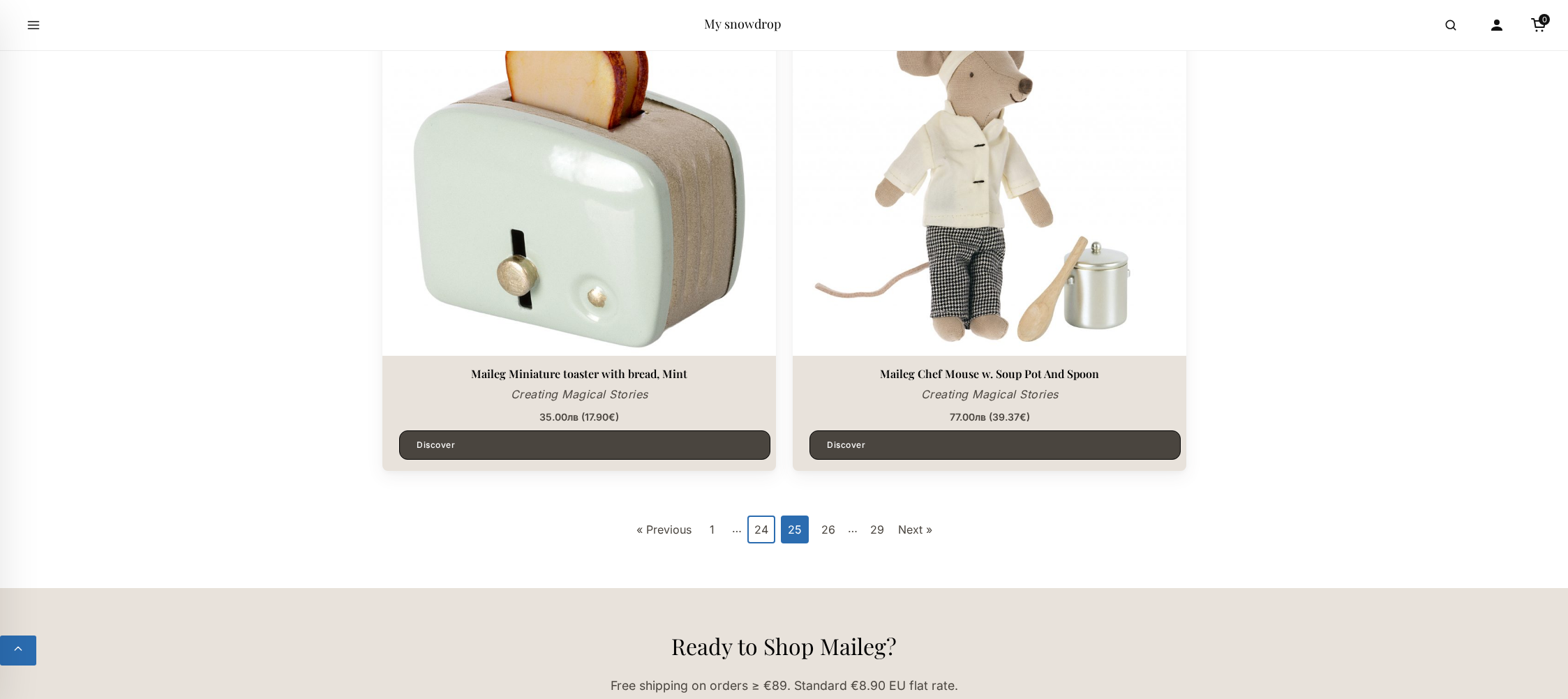
click at [754, 519] on link "24" at bounding box center [761, 529] width 28 height 28
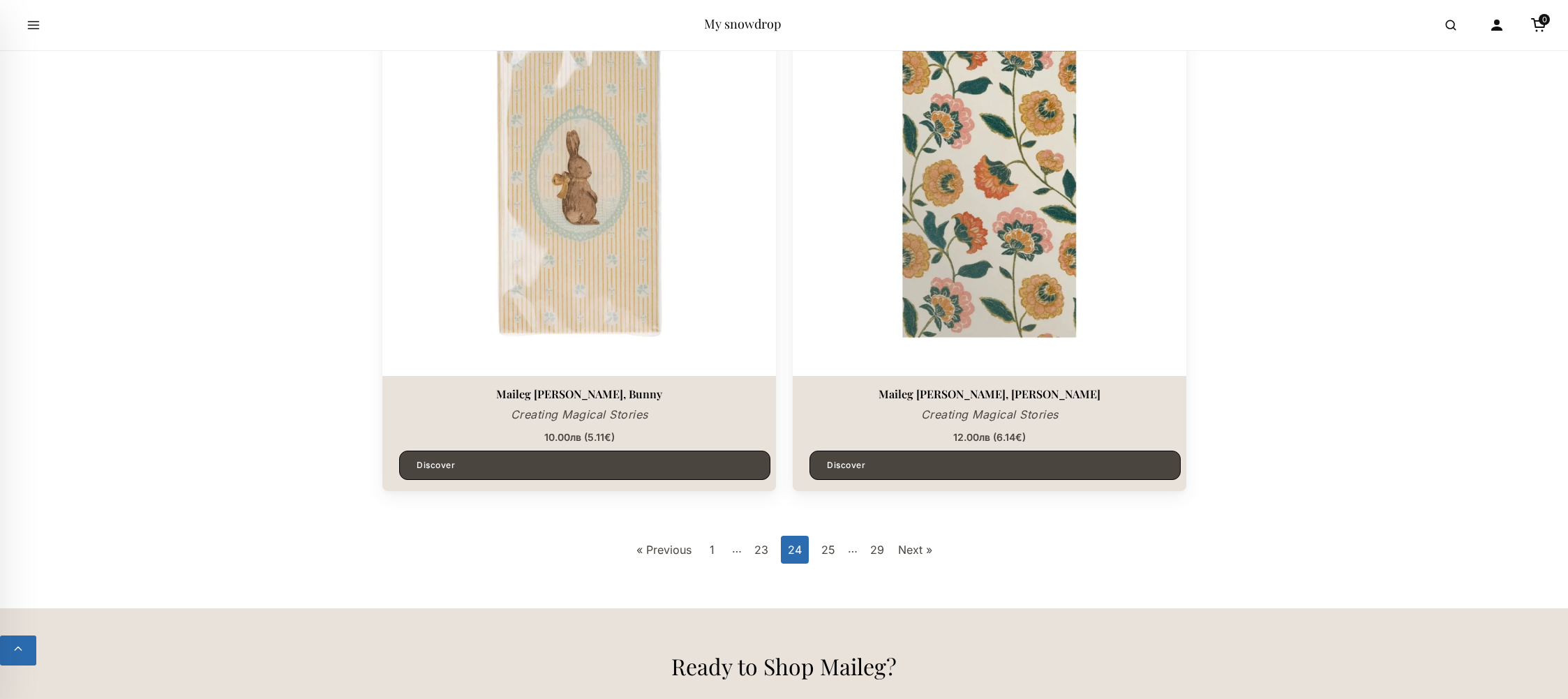
scroll to position [3961, 0]
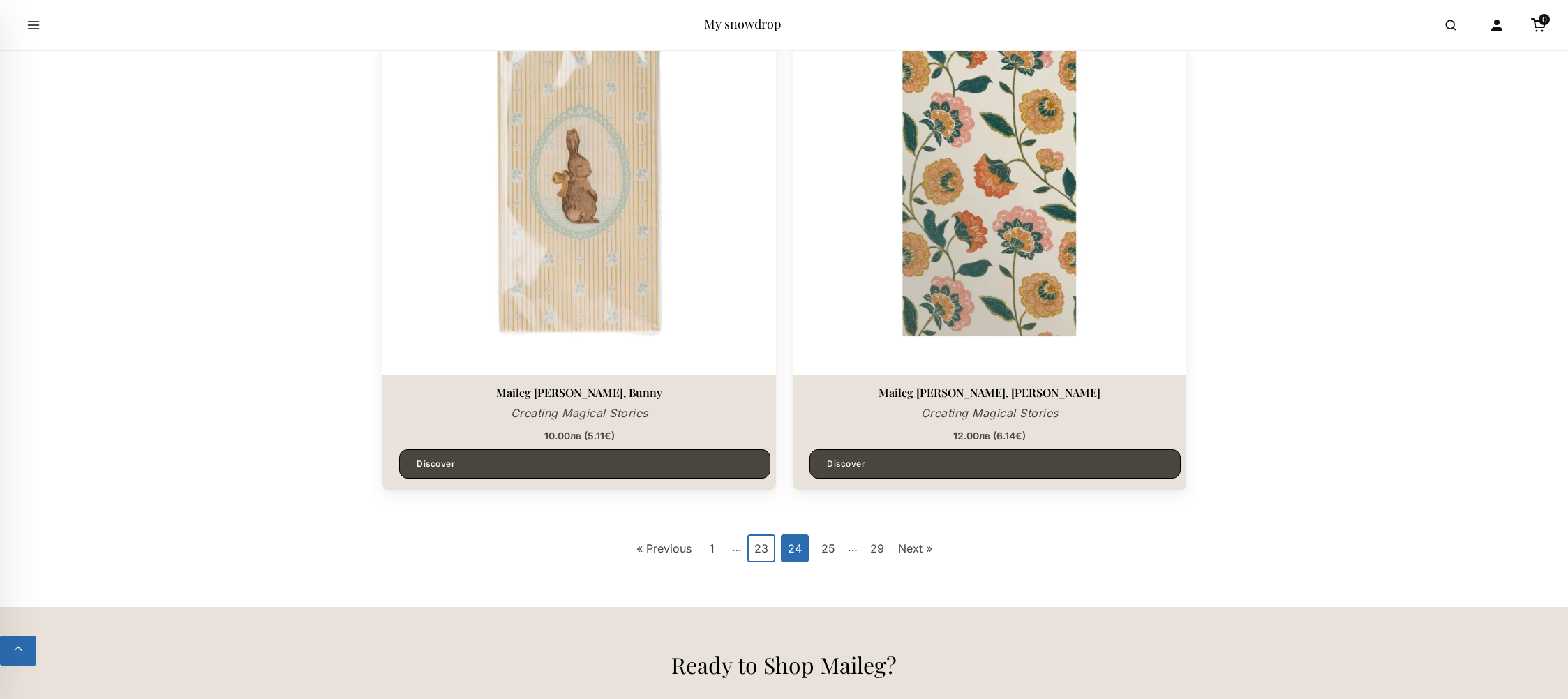
click at [765, 547] on link "23" at bounding box center [761, 548] width 28 height 28
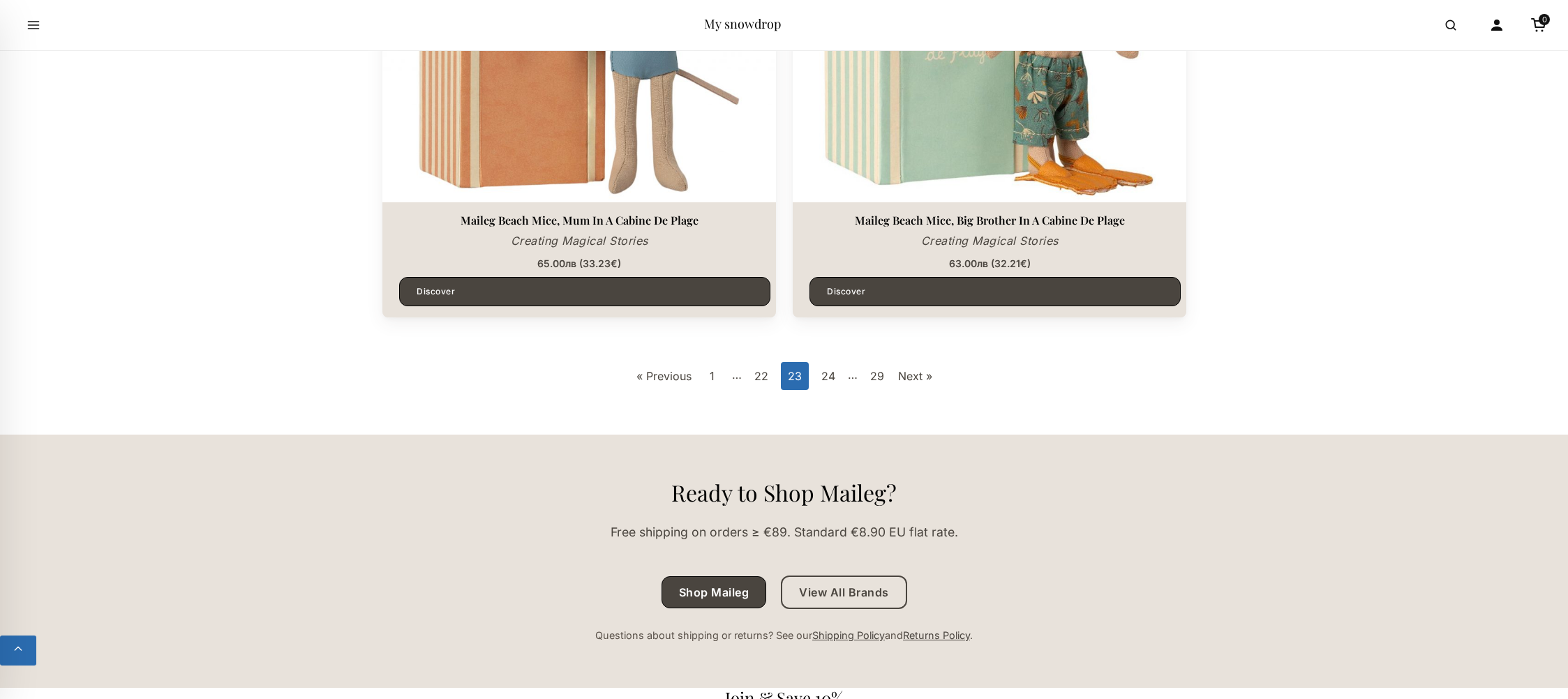
scroll to position [4135, 0]
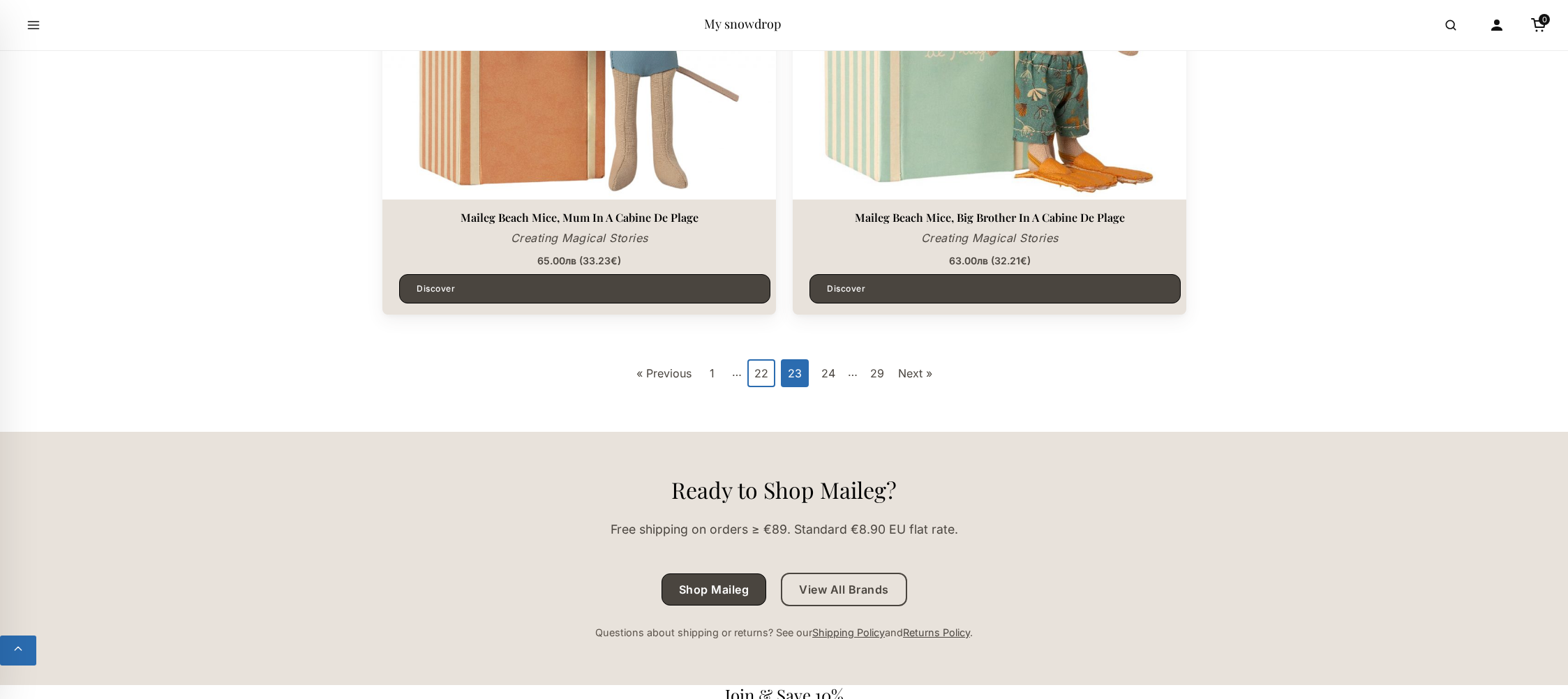
click at [757, 371] on link "22" at bounding box center [761, 373] width 28 height 28
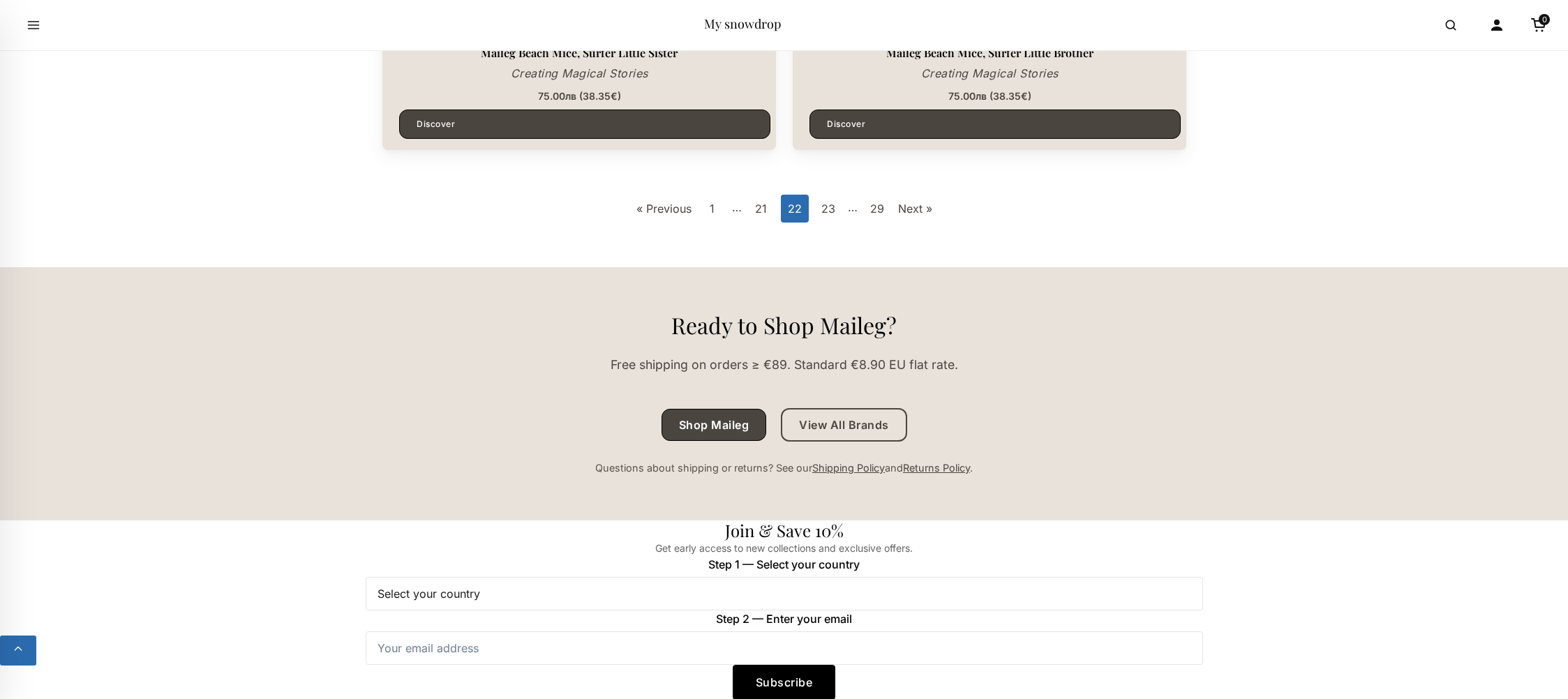
scroll to position [4307, 0]
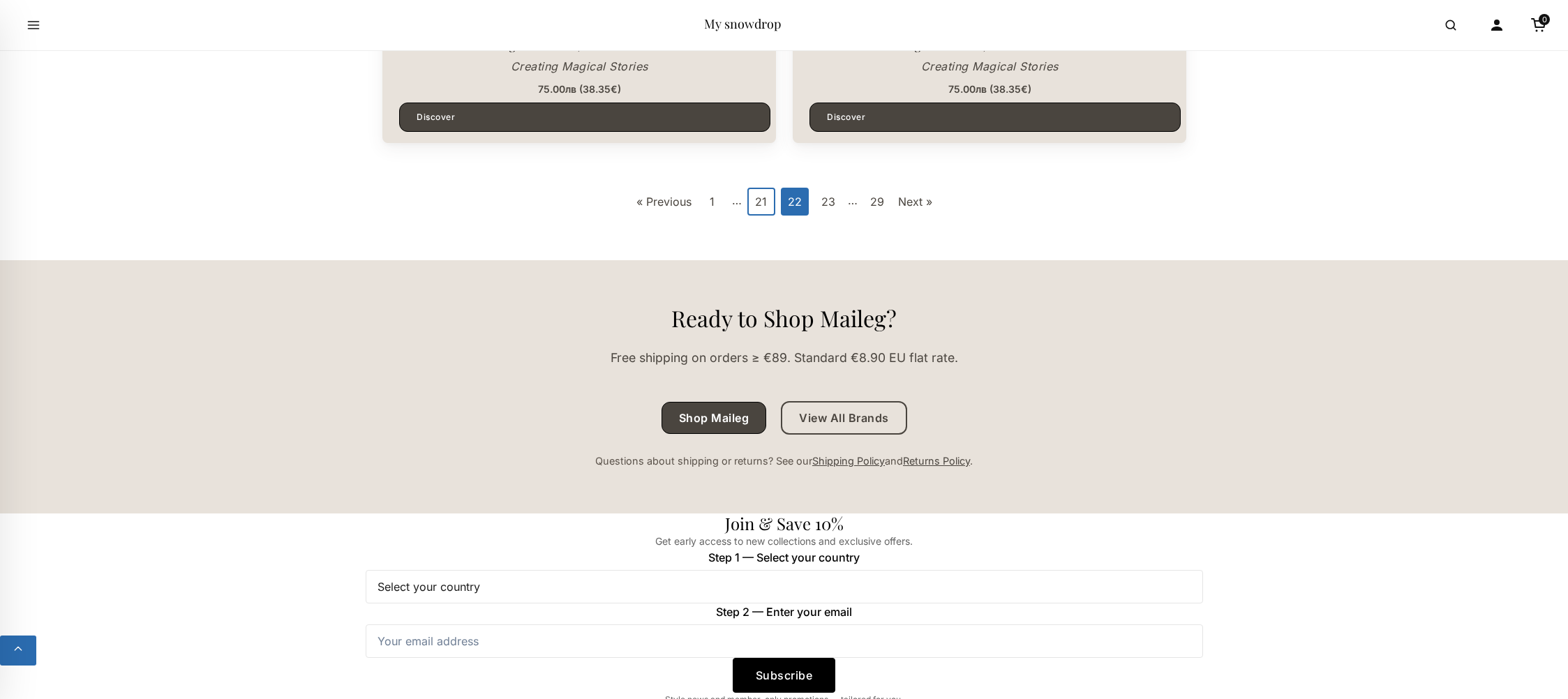
click at [766, 208] on link "21" at bounding box center [761, 202] width 28 height 28
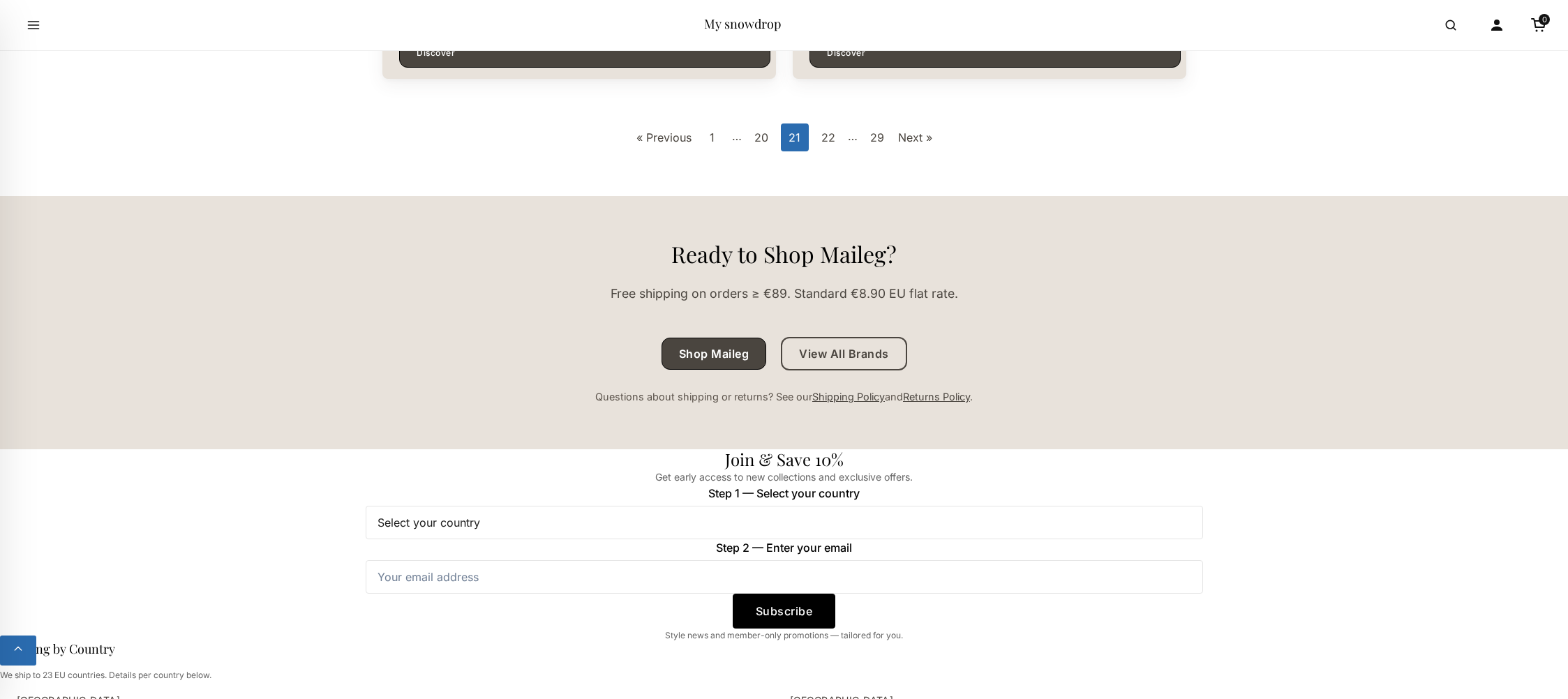
scroll to position [4354, 0]
